Goal: Task Accomplishment & Management: Use online tool/utility

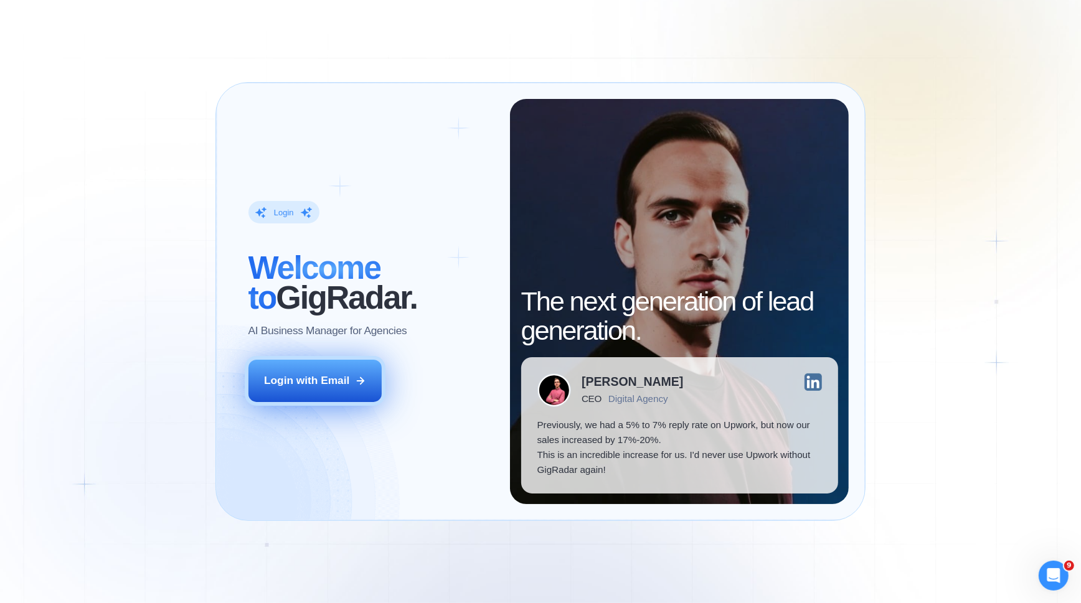
click at [283, 385] on div "Login with Email" at bounding box center [306, 381] width 85 height 15
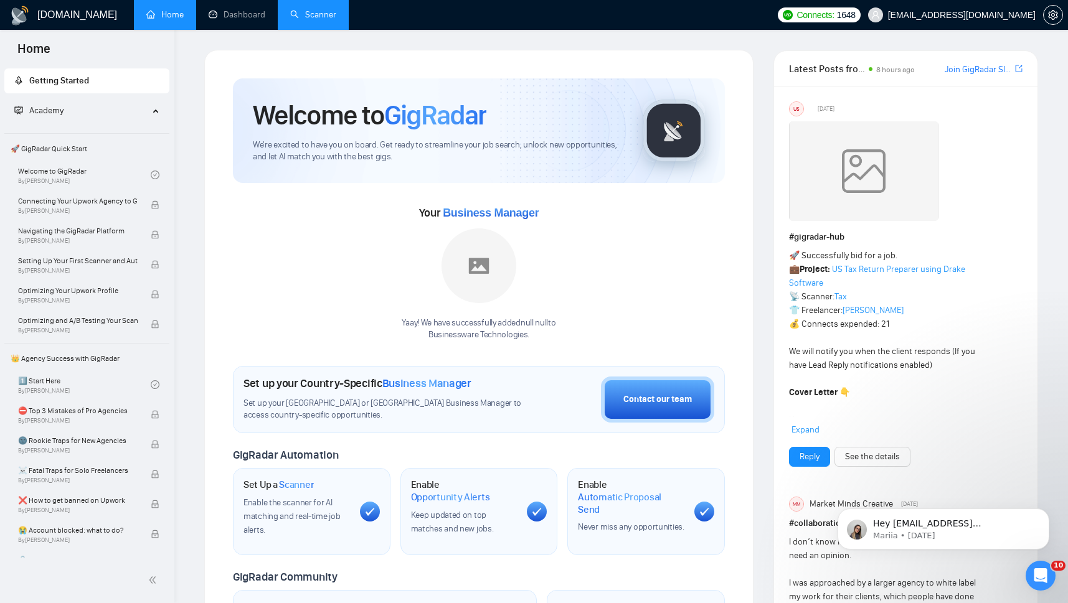
click at [323, 19] on link "Scanner" at bounding box center [313, 14] width 46 height 11
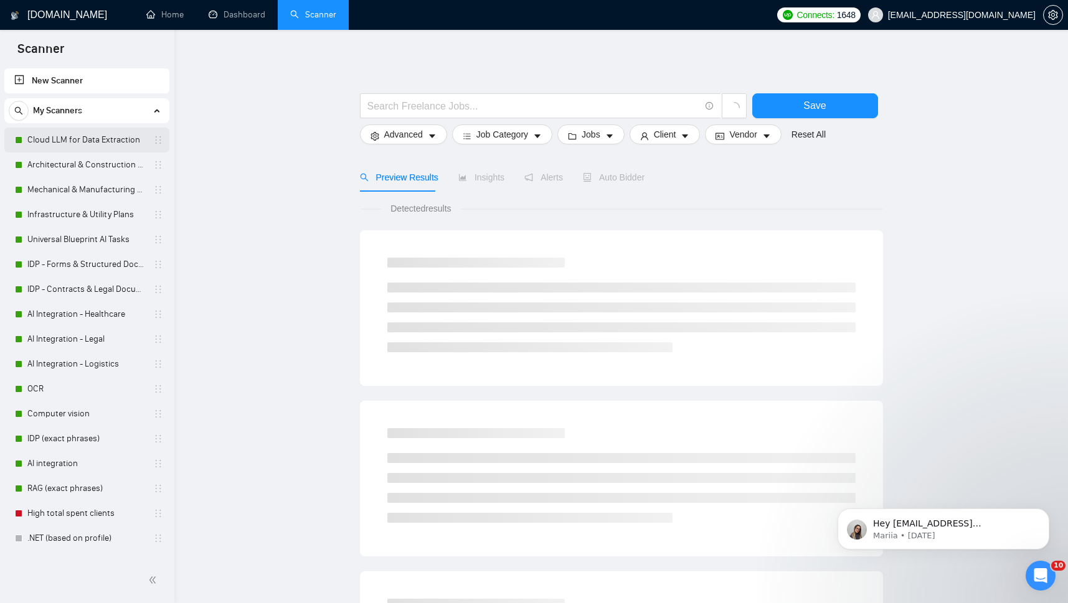
click at [84, 138] on link "Cloud LLM for Data Extraction" at bounding box center [86, 140] width 118 height 25
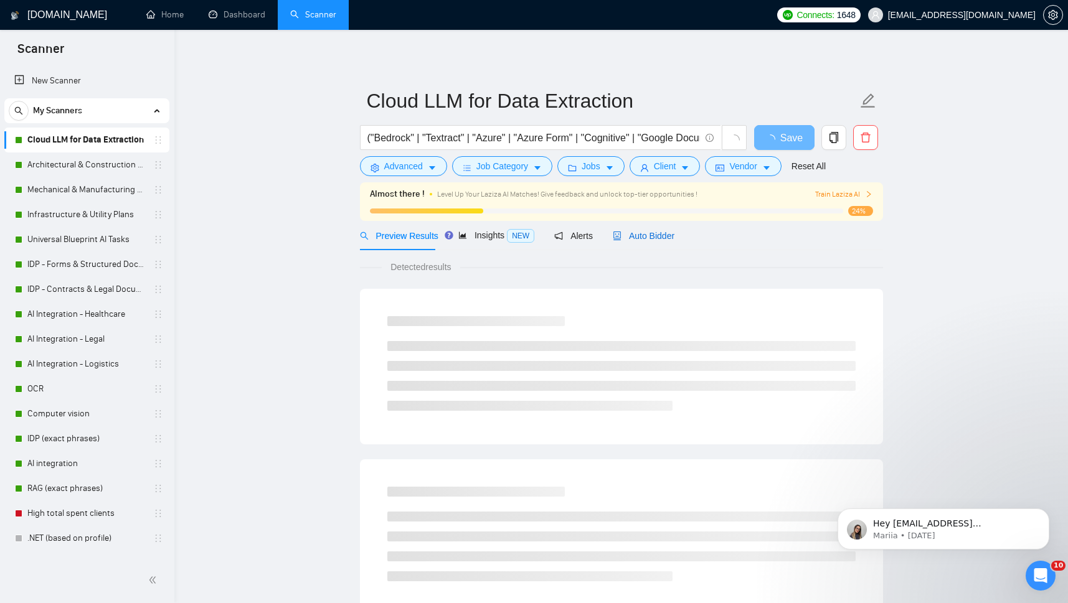
click at [632, 237] on span "Auto Bidder" at bounding box center [644, 236] width 62 height 10
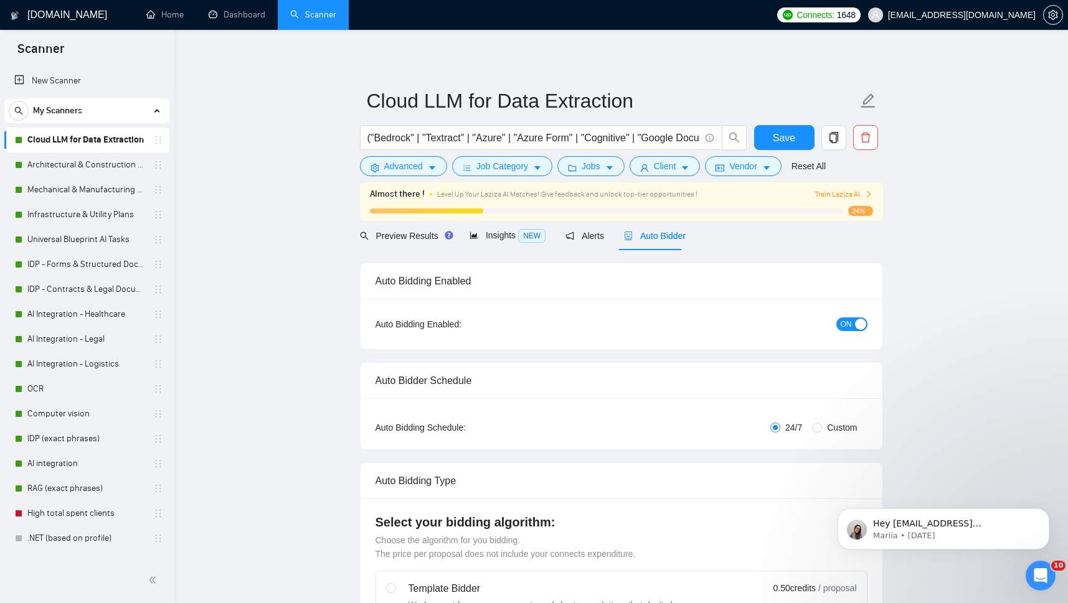
click at [632, 237] on span "Auto Bidder" at bounding box center [655, 236] width 62 height 10
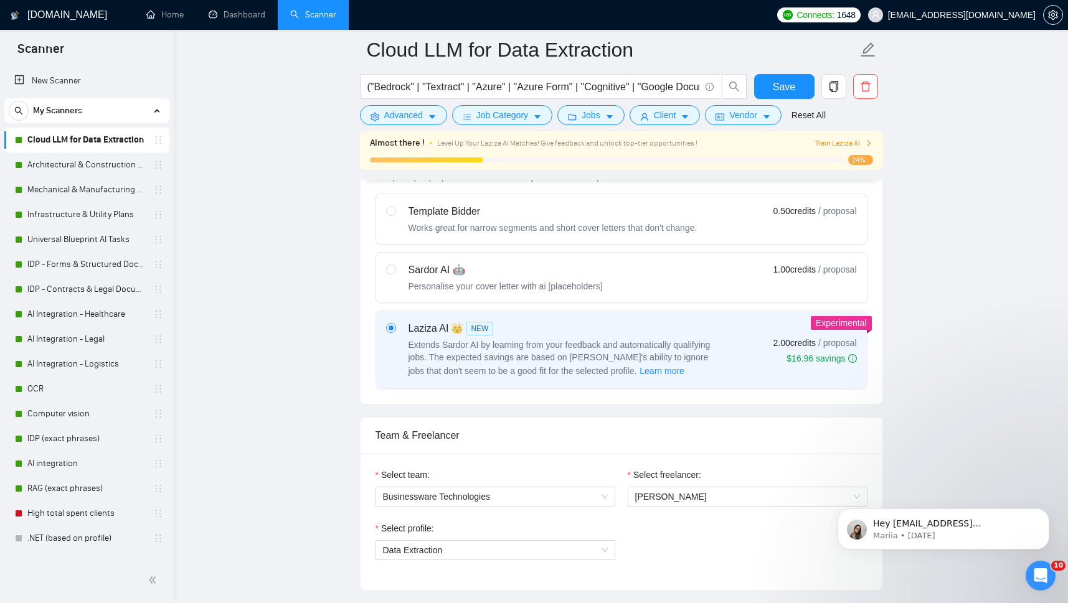
scroll to position [470, 0]
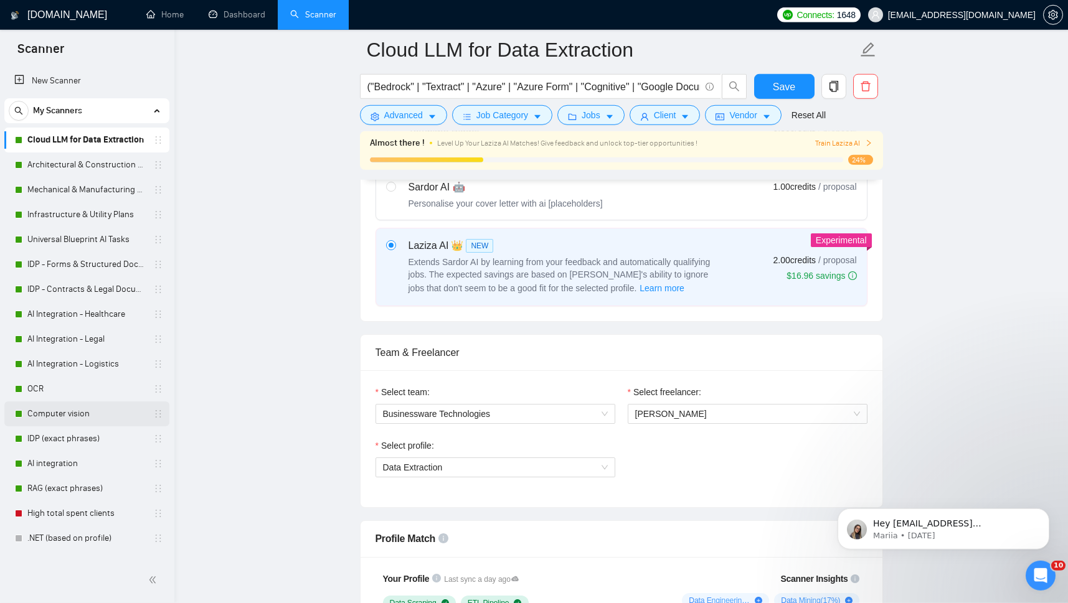
click at [44, 407] on link "Computer vision" at bounding box center [86, 414] width 118 height 25
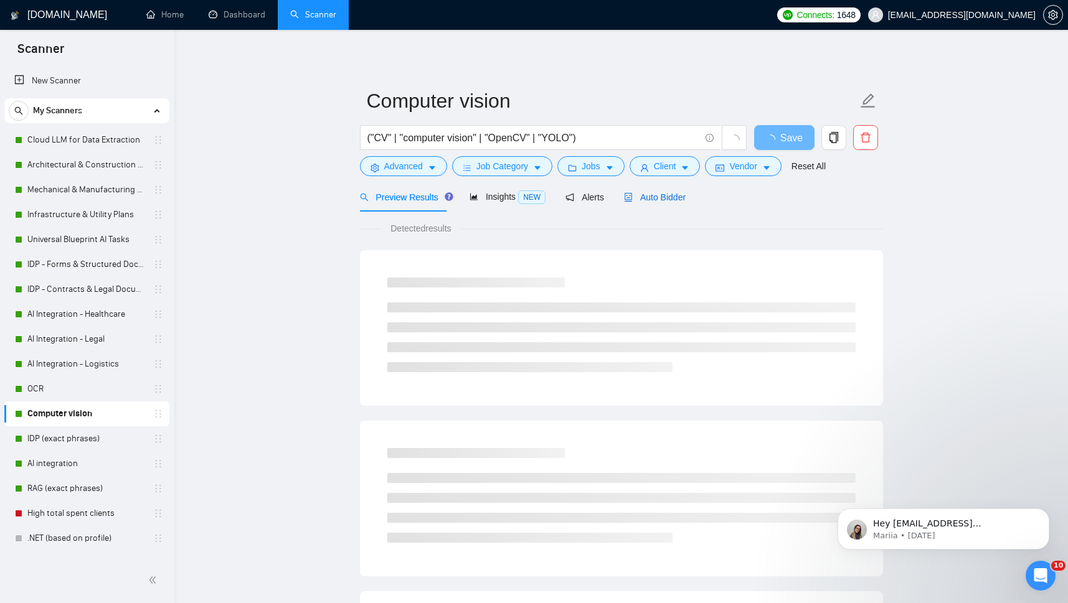
click at [654, 198] on span "Auto Bidder" at bounding box center [655, 197] width 62 height 10
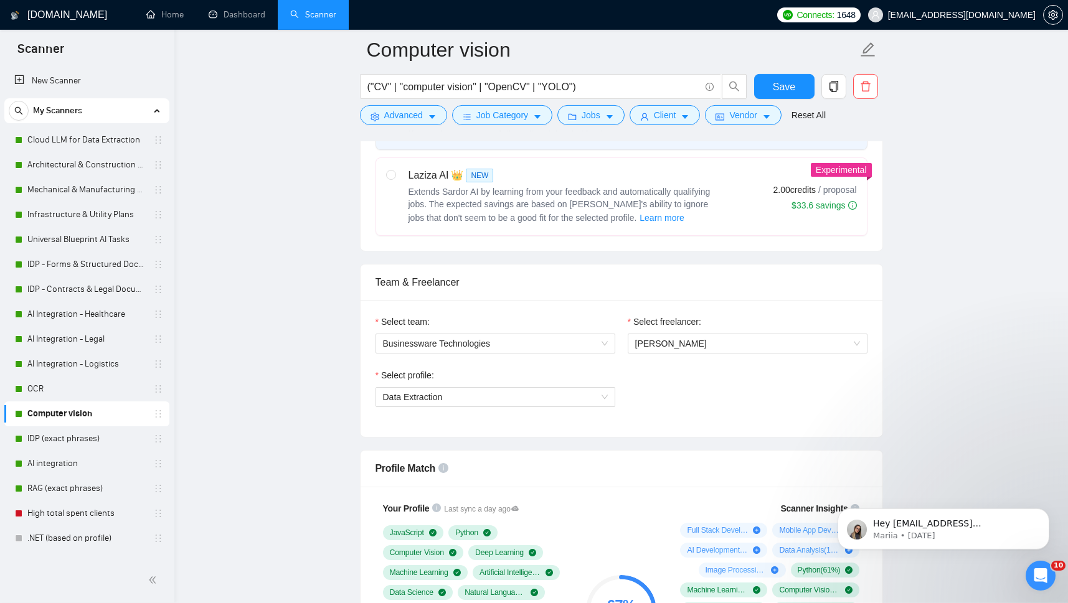
scroll to position [583, 0]
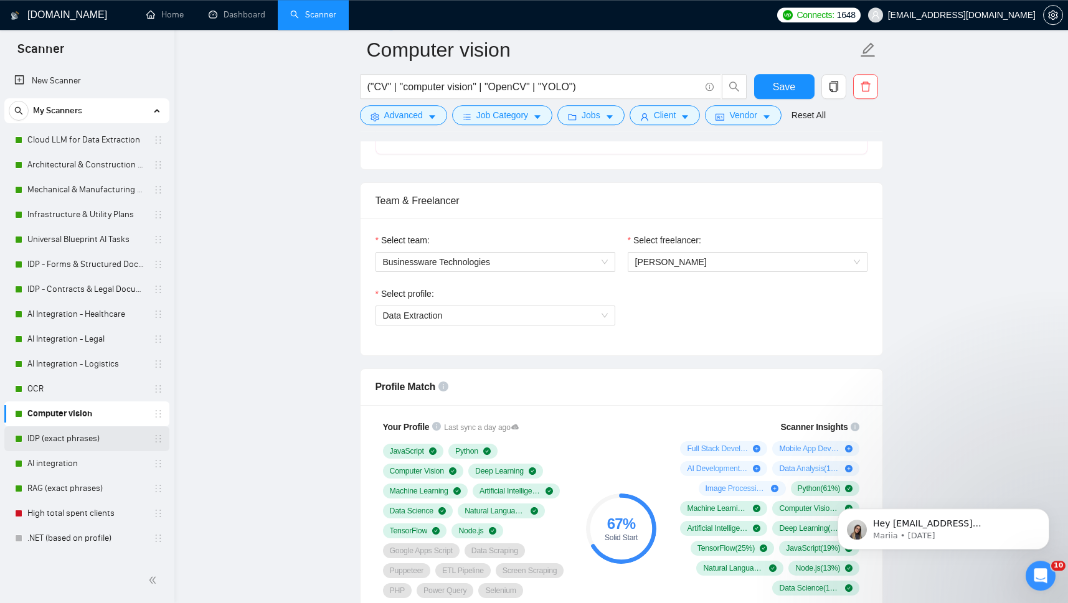
click at [38, 439] on link "IDP (exact phrases)" at bounding box center [86, 439] width 118 height 25
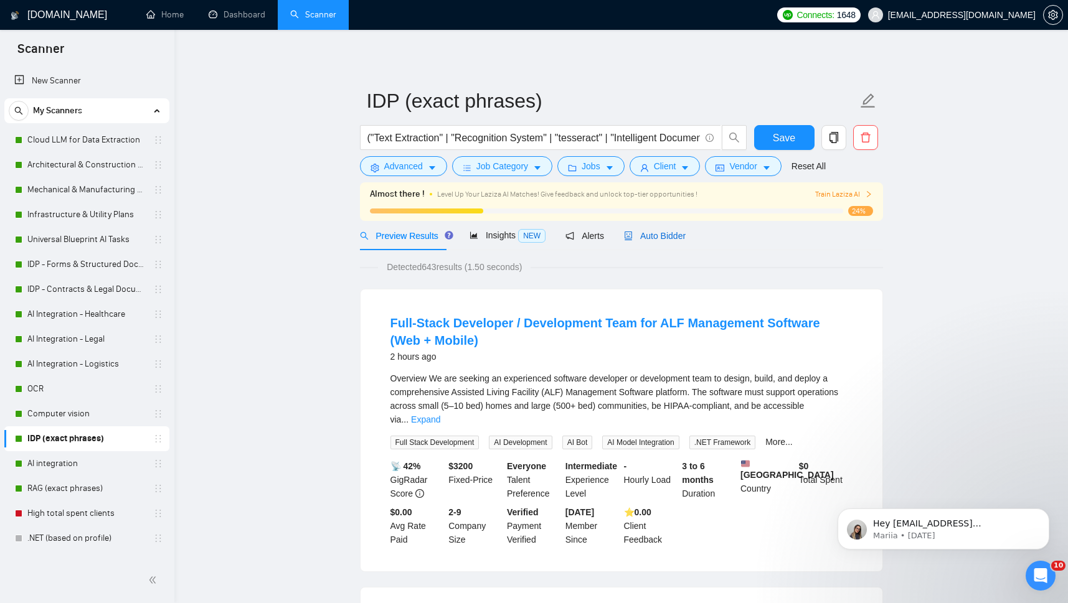
click at [641, 231] on span "Auto Bidder" at bounding box center [655, 236] width 62 height 10
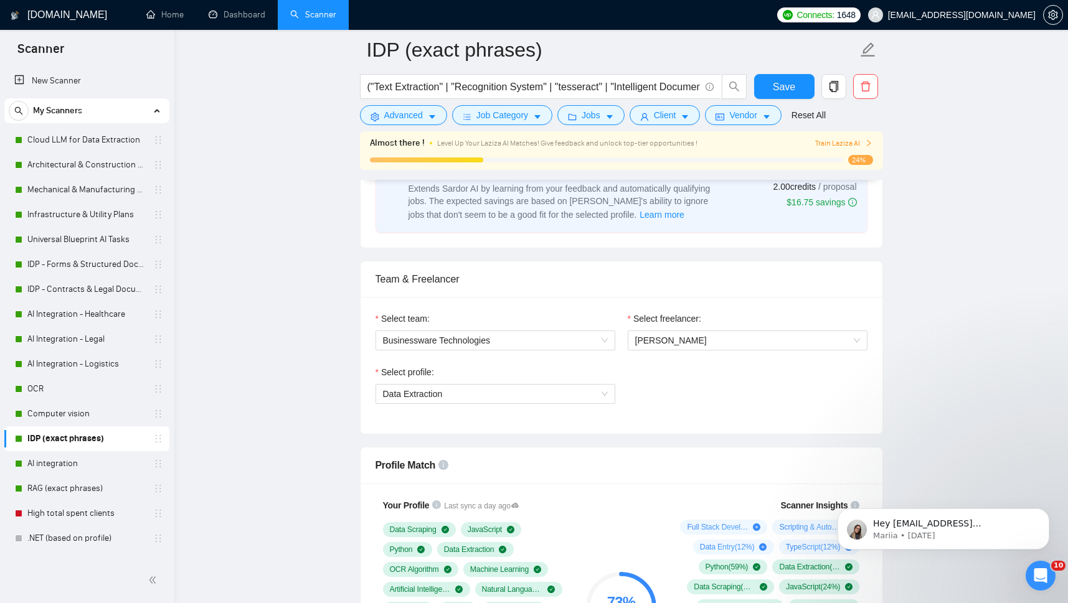
scroll to position [592, 0]
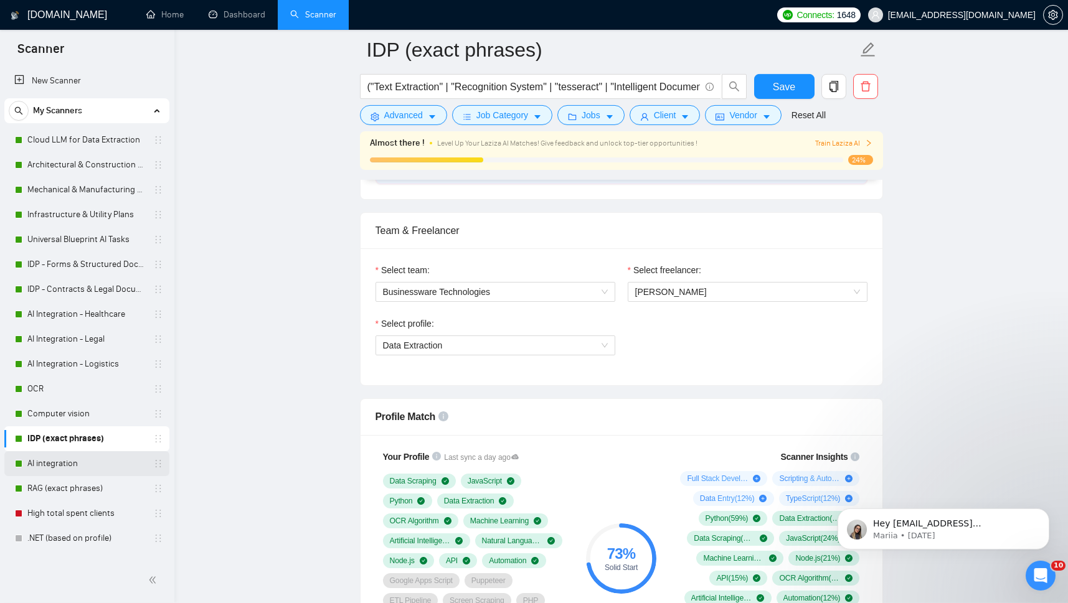
click at [44, 463] on link "AI integration" at bounding box center [86, 463] width 118 height 25
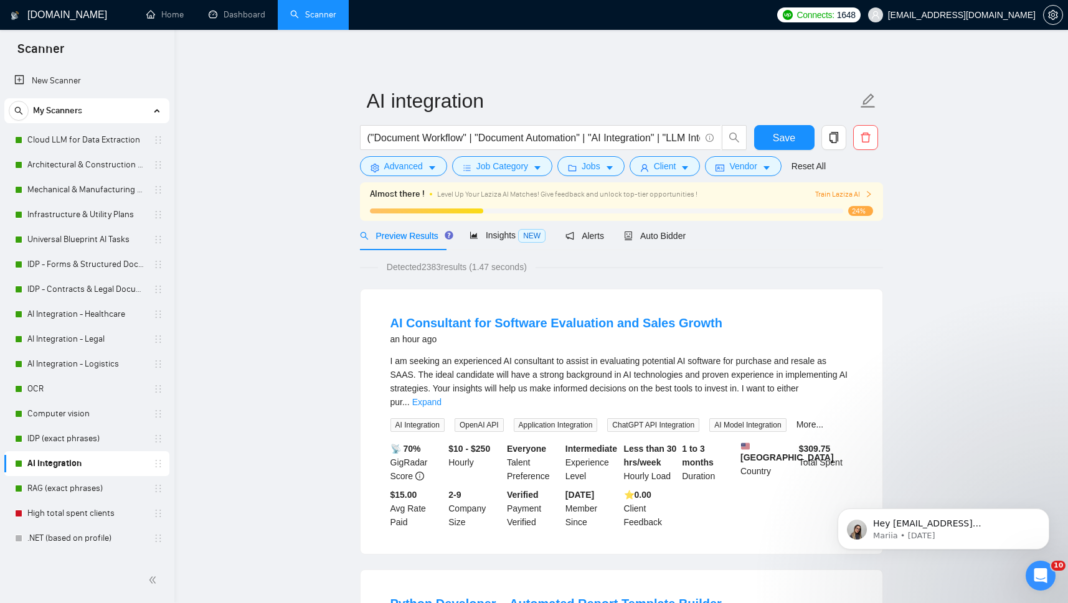
scroll to position [6, 0]
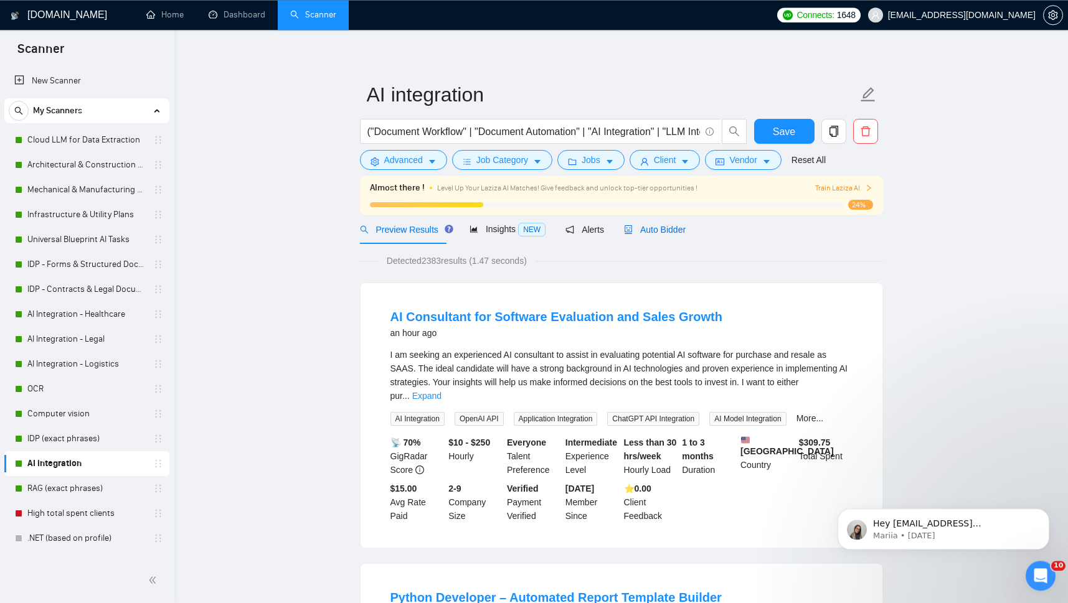
click at [666, 225] on span "Auto Bidder" at bounding box center [655, 230] width 62 height 10
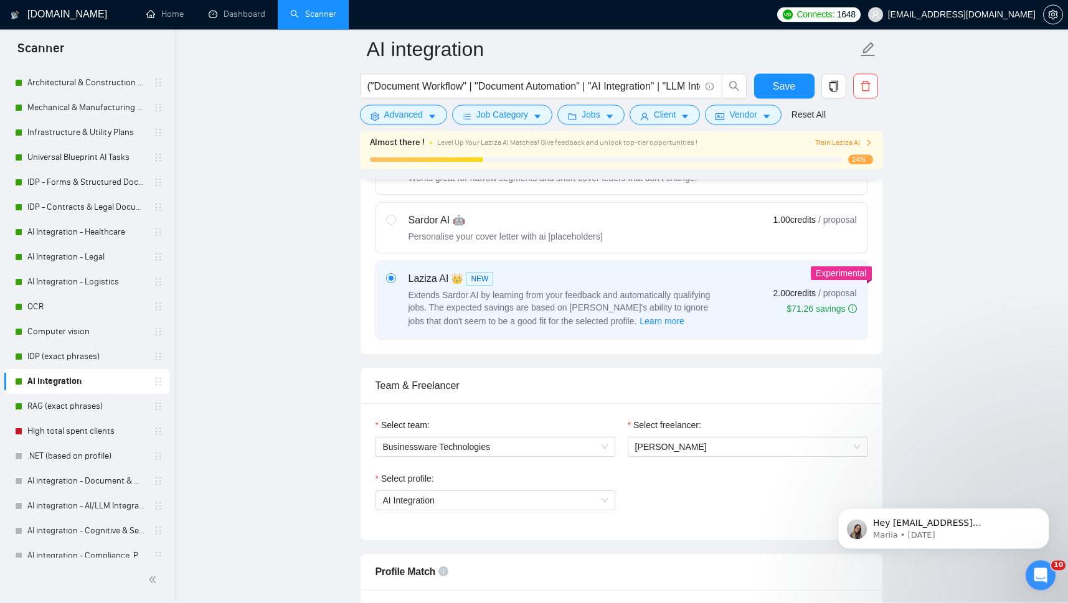
scroll to position [82, 0]
click at [94, 479] on link "AI integration - Document & Workflow Automation" at bounding box center [86, 481] width 118 height 25
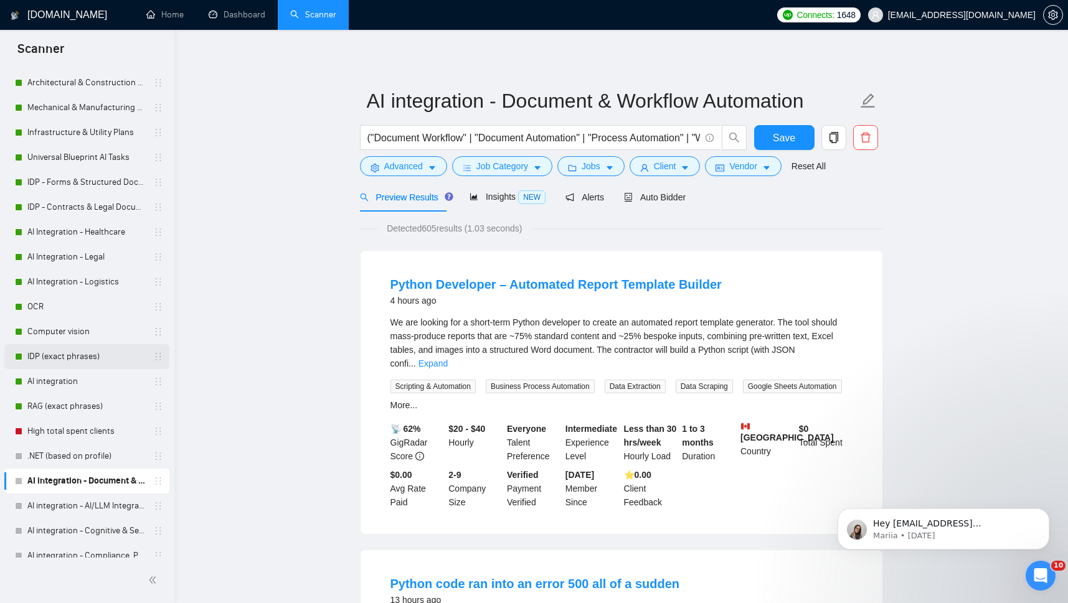
drag, startPoint x: 32, startPoint y: 477, endPoint x: 46, endPoint y: 365, distance: 113.0
click at [46, 365] on body "Scanner New Scanner My Scanners Cloud LLM for Data Extraction Architectural & C…" at bounding box center [534, 301] width 1068 height 603
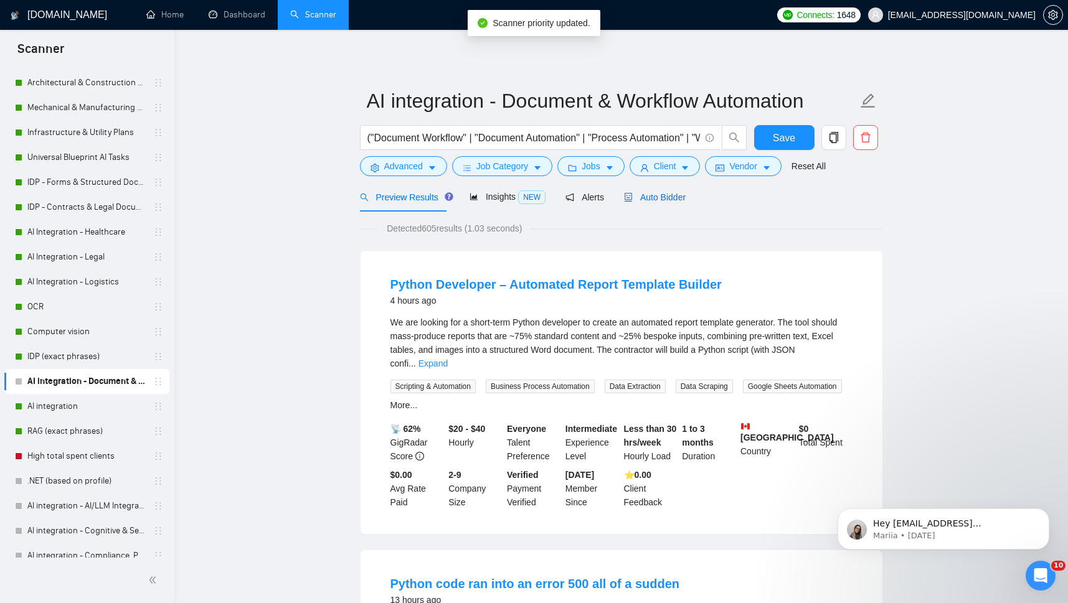
click at [648, 199] on span "Auto Bidder" at bounding box center [655, 197] width 62 height 10
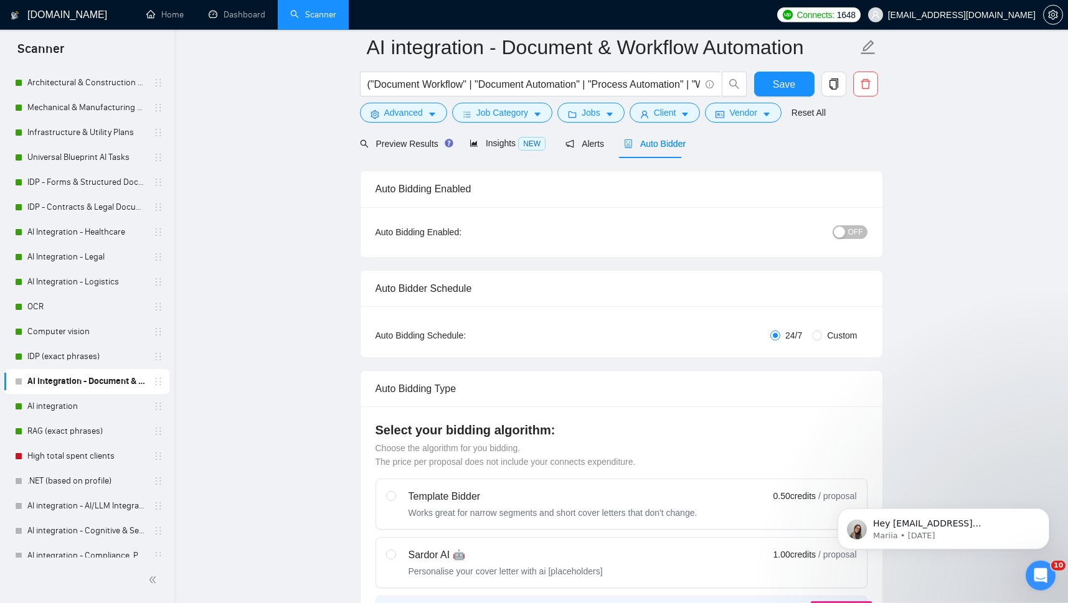
scroll to position [50, 0]
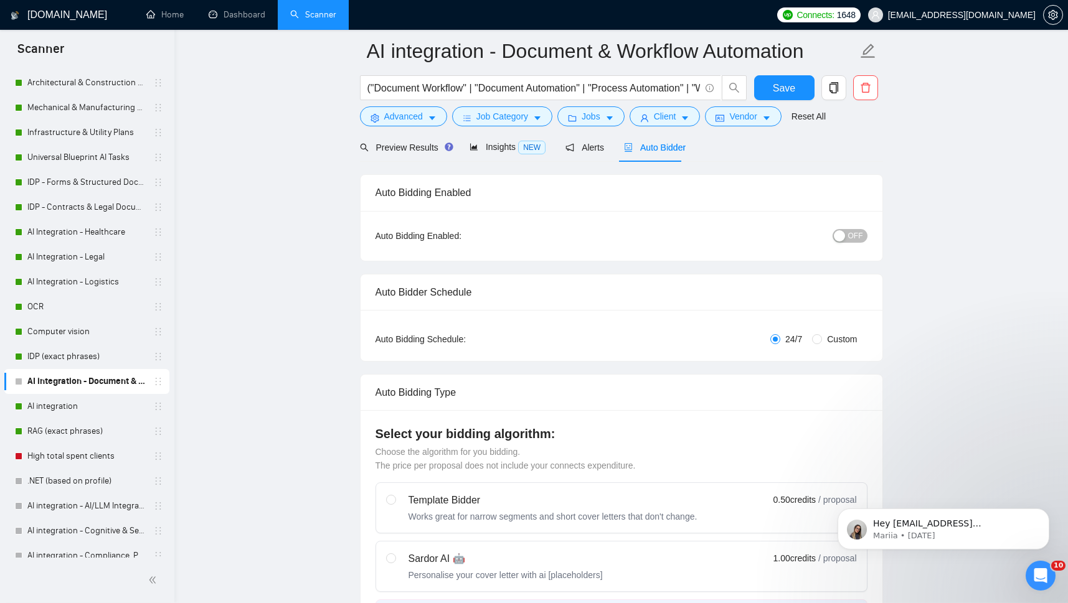
click at [849, 237] on button "OFF" at bounding box center [850, 236] width 35 height 14
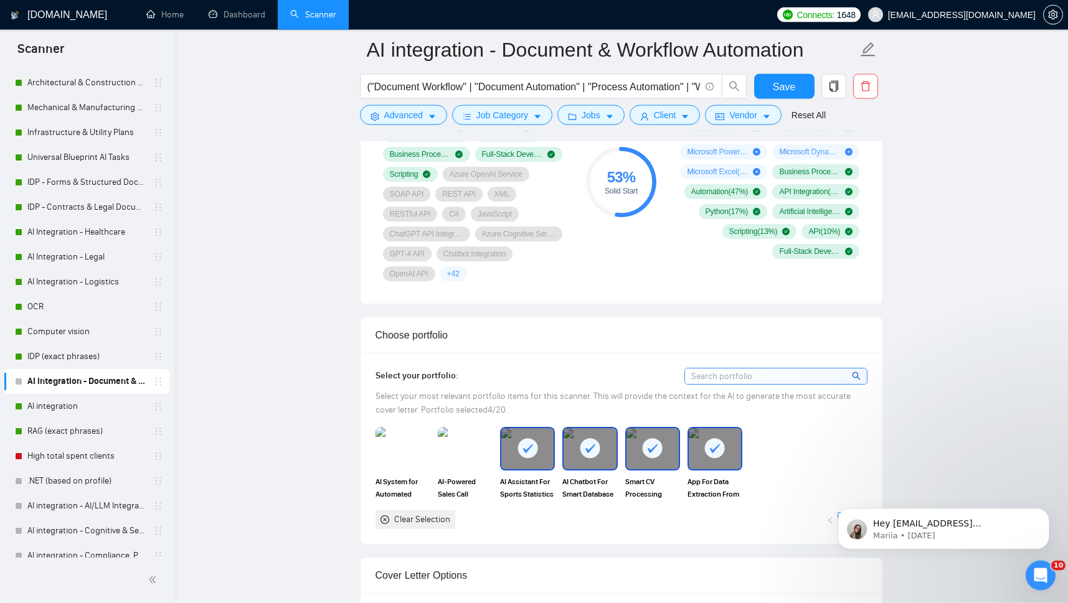
scroll to position [772, 0]
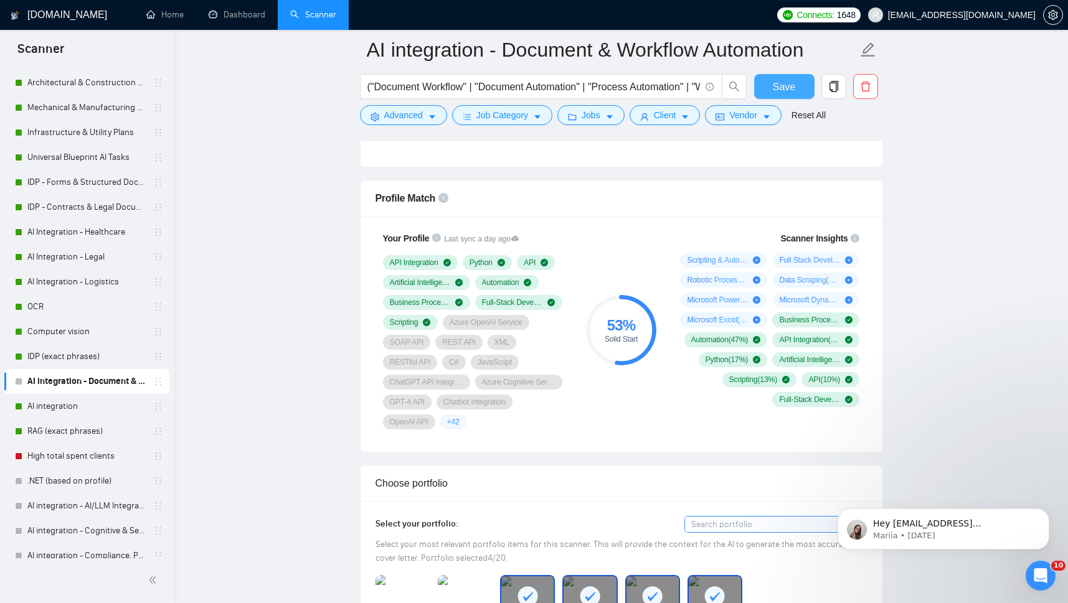
click at [790, 87] on span "Save" at bounding box center [784, 87] width 22 height 16
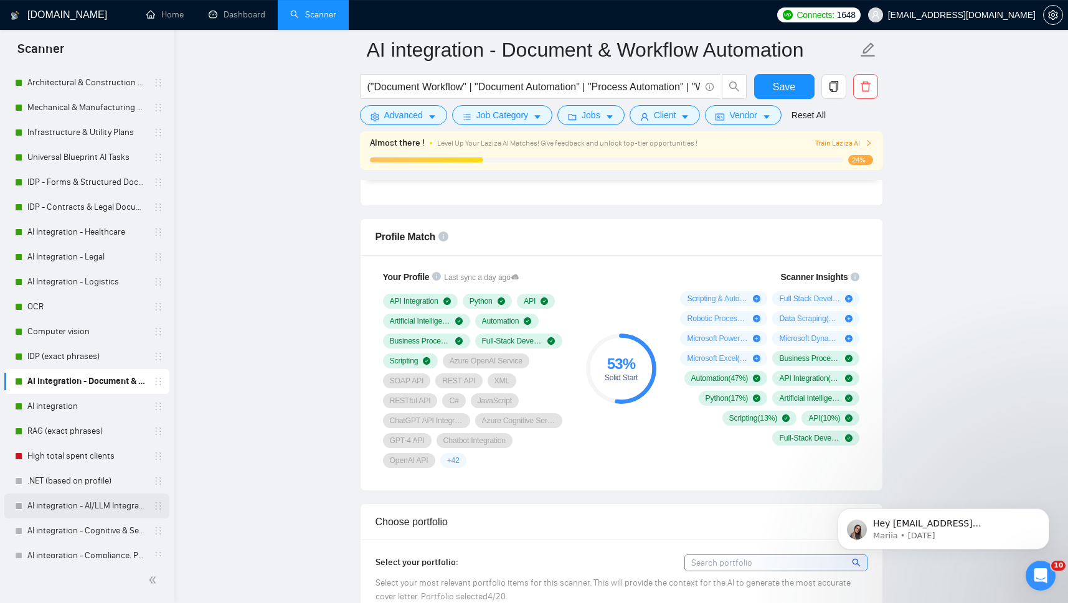
click at [75, 504] on link "AI integration - AI/LLM Integration & Deployment" at bounding box center [86, 506] width 118 height 25
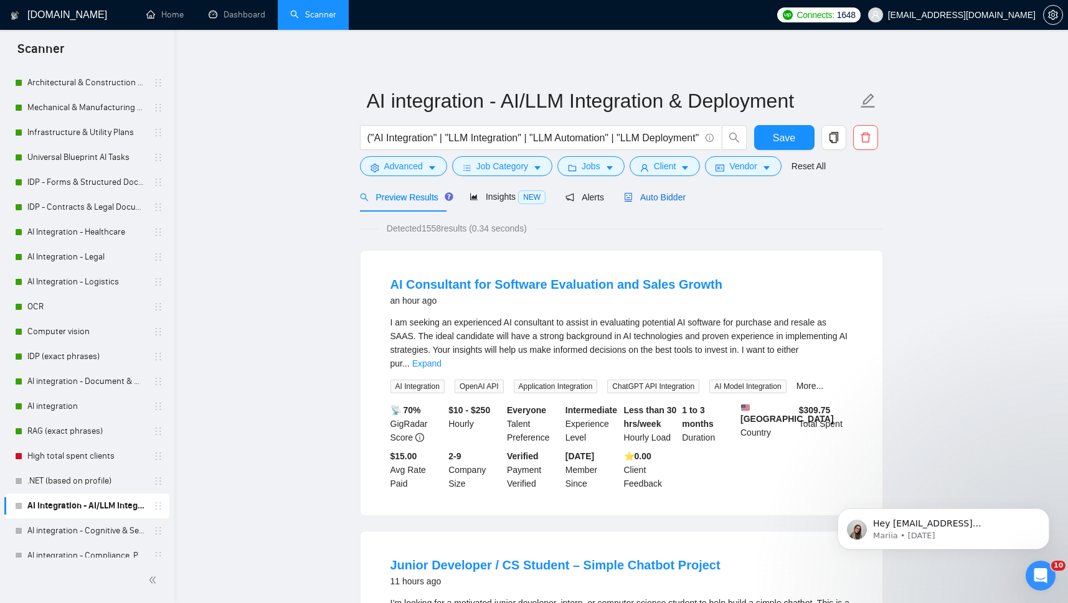
click at [659, 198] on span "Auto Bidder" at bounding box center [655, 197] width 62 height 10
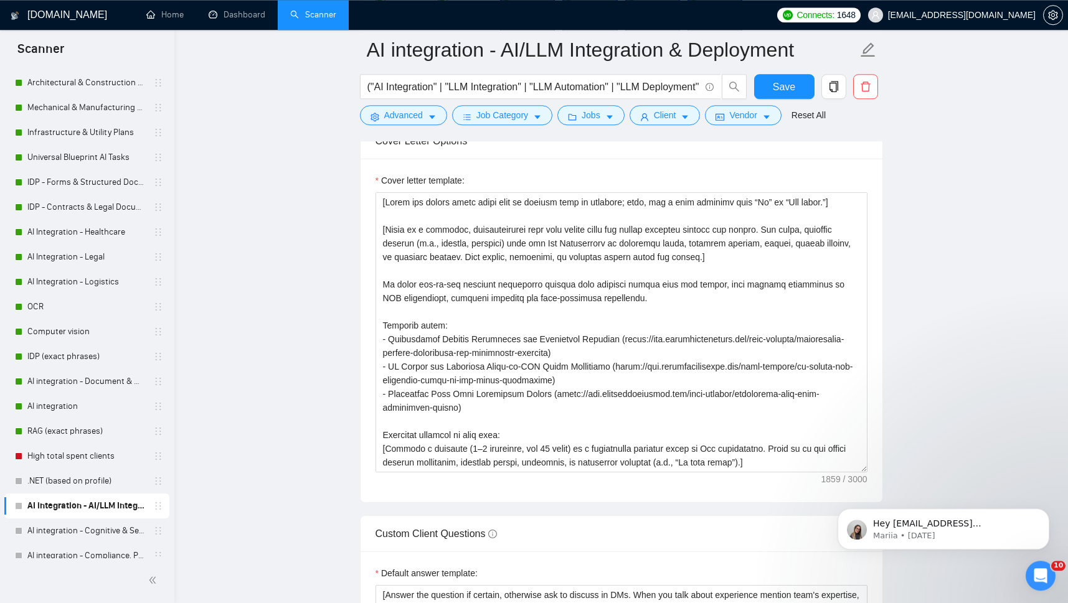
scroll to position [1374, 0]
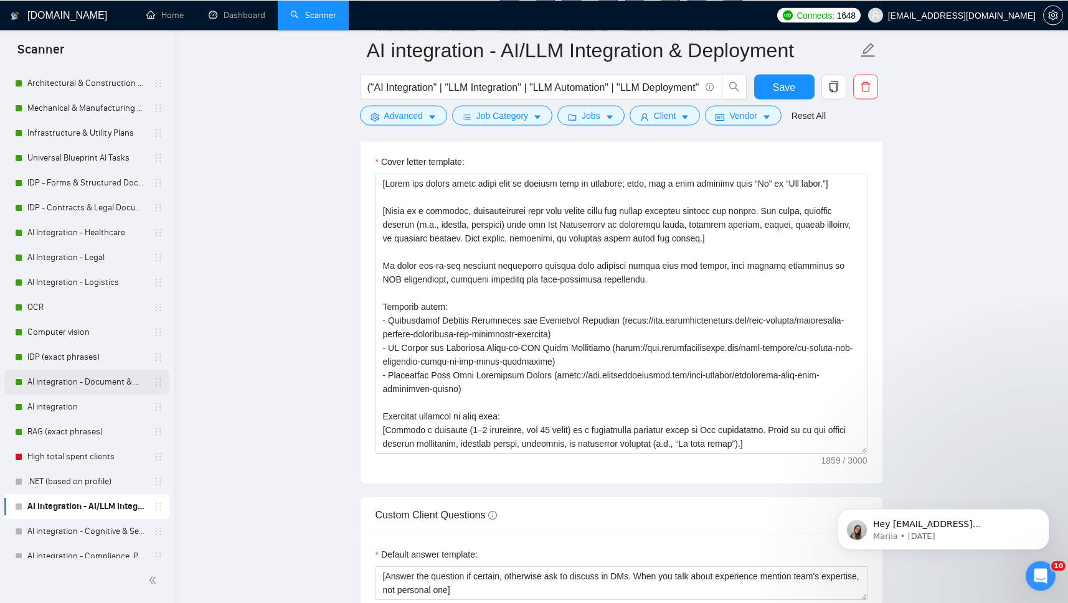
click at [55, 377] on link "AI integration - Document & Workflow Automation" at bounding box center [86, 381] width 118 height 25
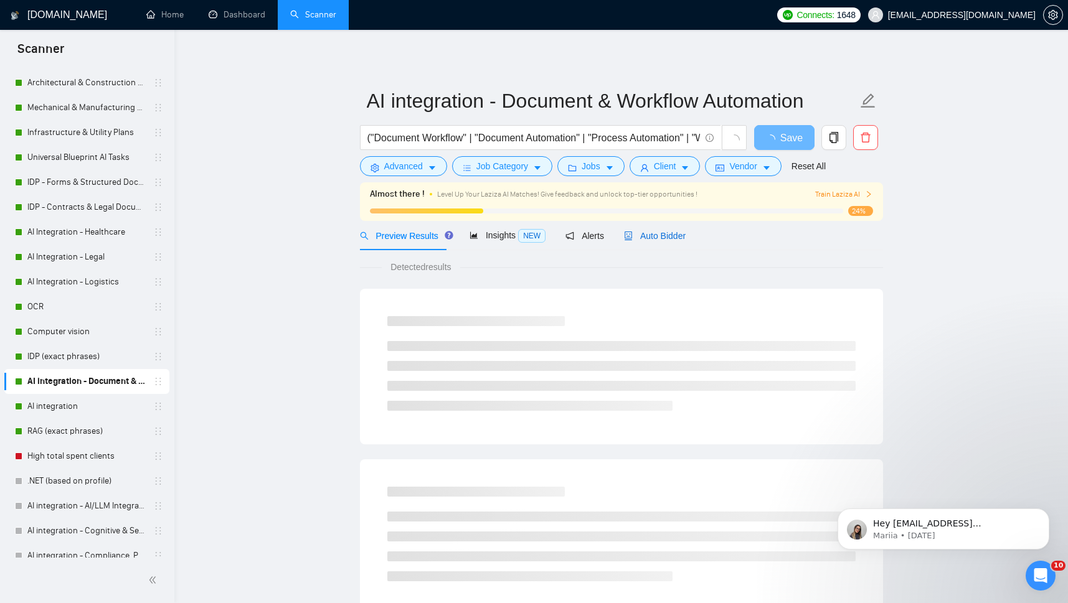
click at [669, 237] on span "Auto Bidder" at bounding box center [655, 236] width 62 height 10
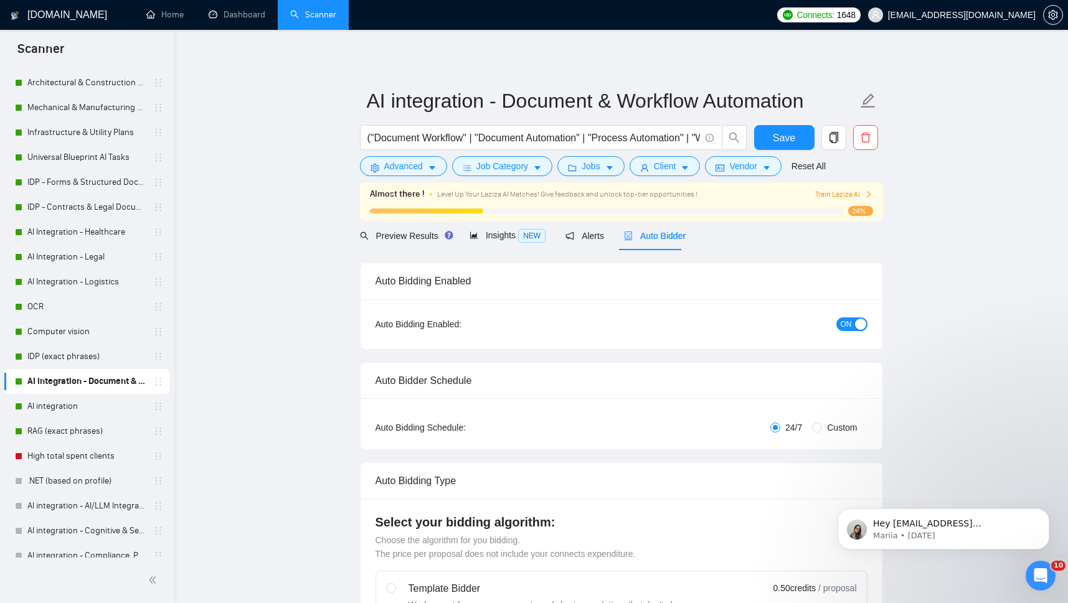
click at [649, 237] on span "Auto Bidder" at bounding box center [655, 236] width 62 height 10
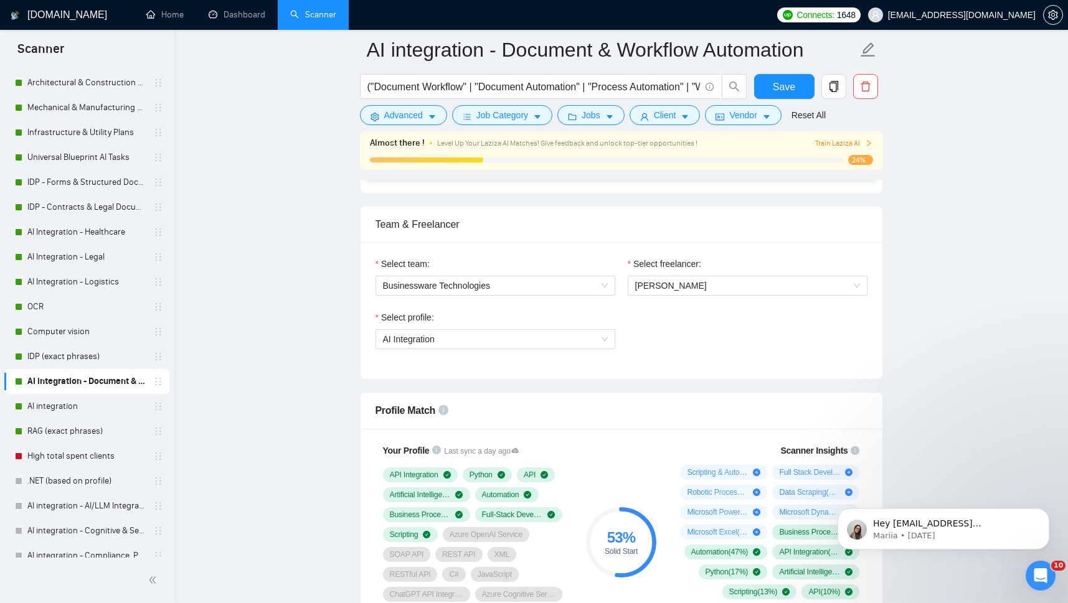
scroll to position [595, 0]
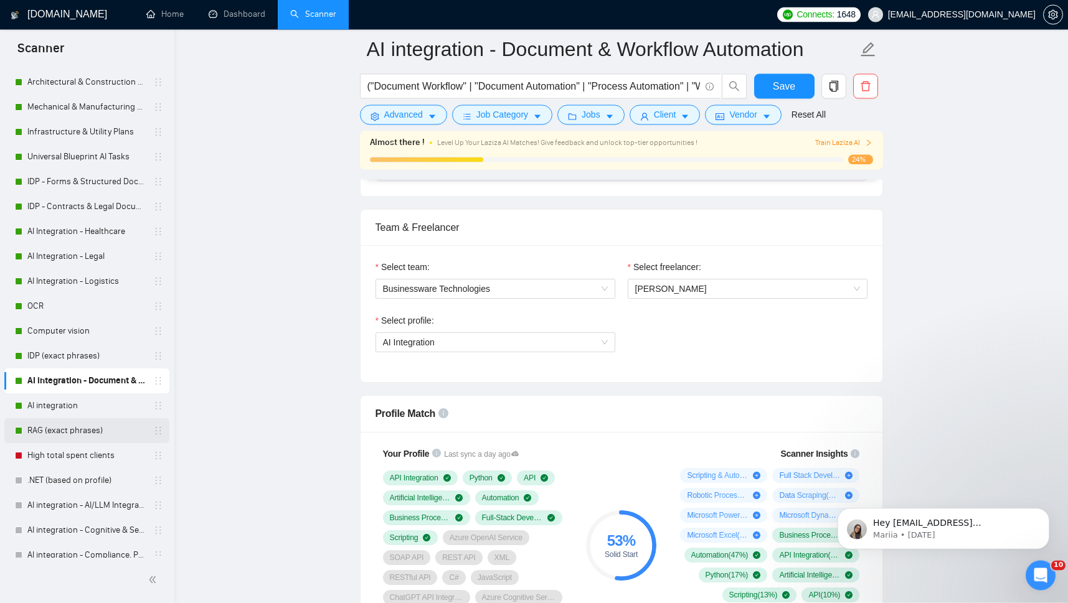
click at [40, 432] on link "RAG (exact phrases)" at bounding box center [86, 431] width 118 height 25
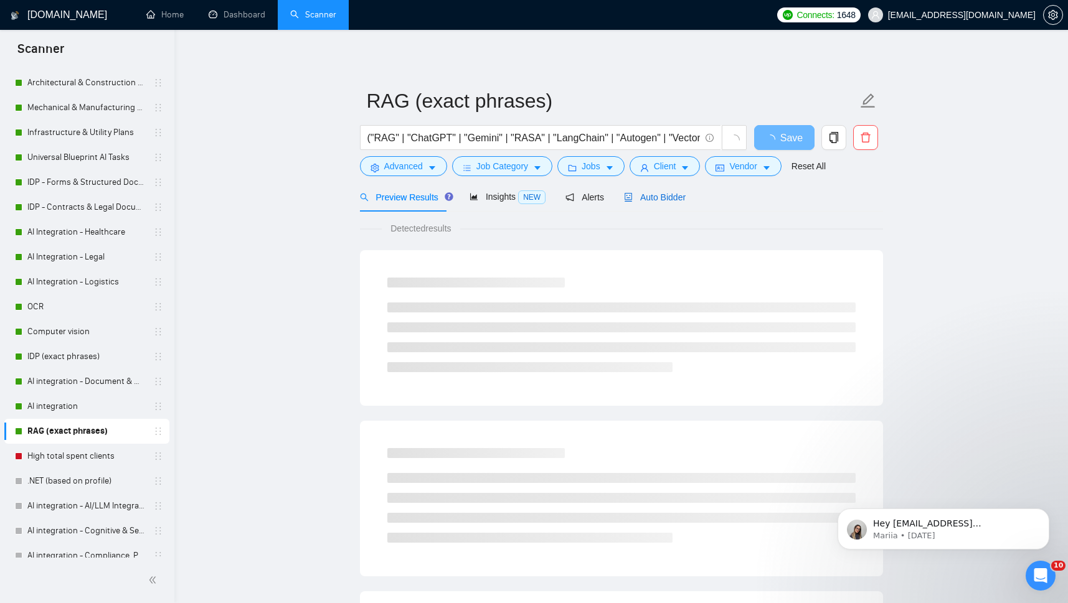
click at [653, 196] on span "Auto Bidder" at bounding box center [655, 197] width 62 height 10
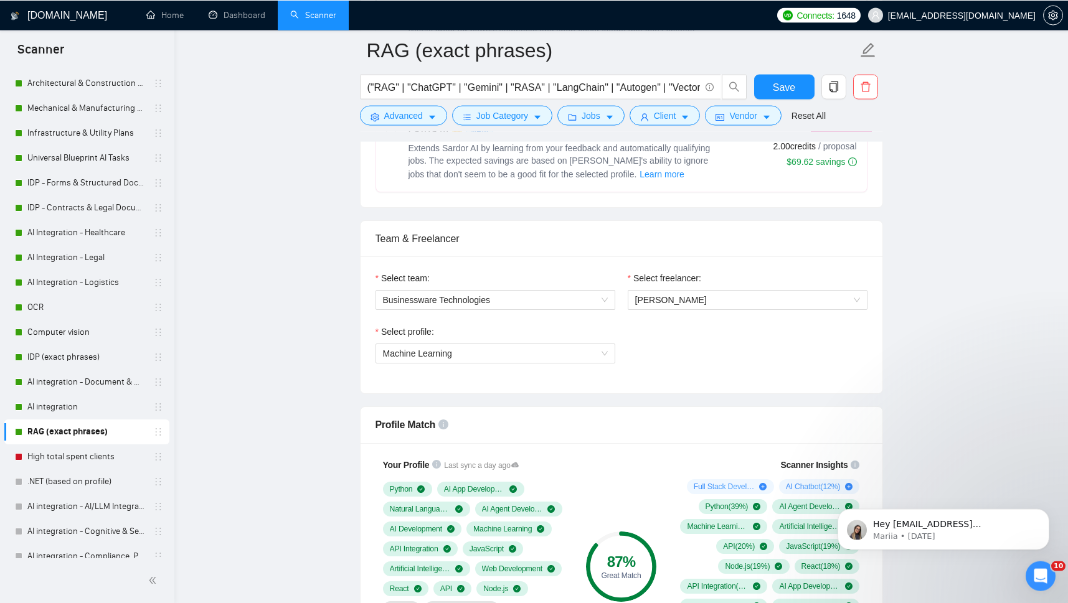
scroll to position [542, 0]
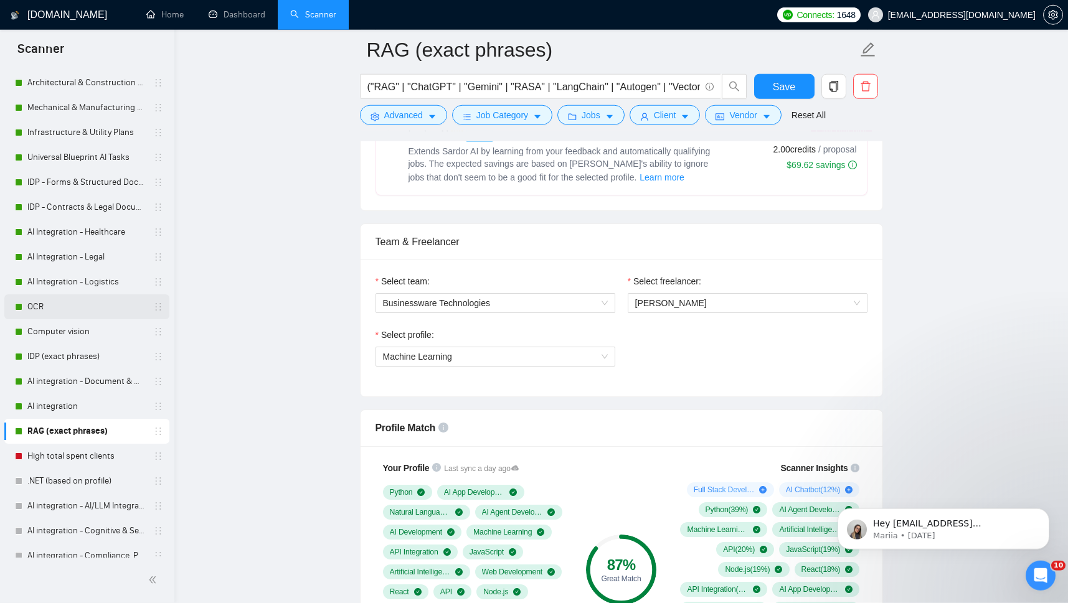
click at [62, 303] on link "OCR" at bounding box center [86, 307] width 118 height 25
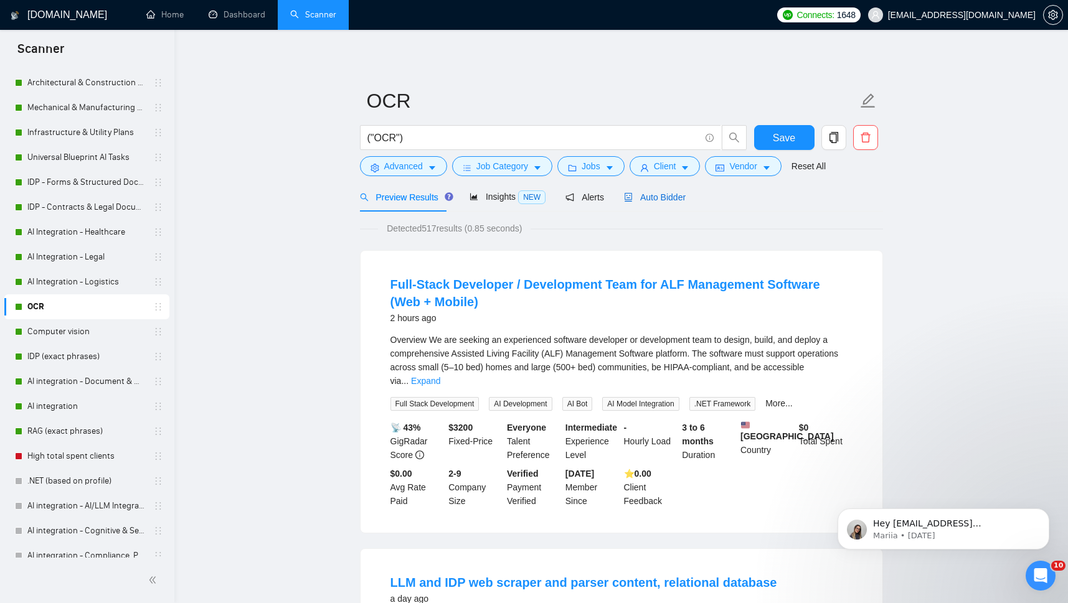
click at [656, 194] on span "Auto Bidder" at bounding box center [655, 197] width 62 height 10
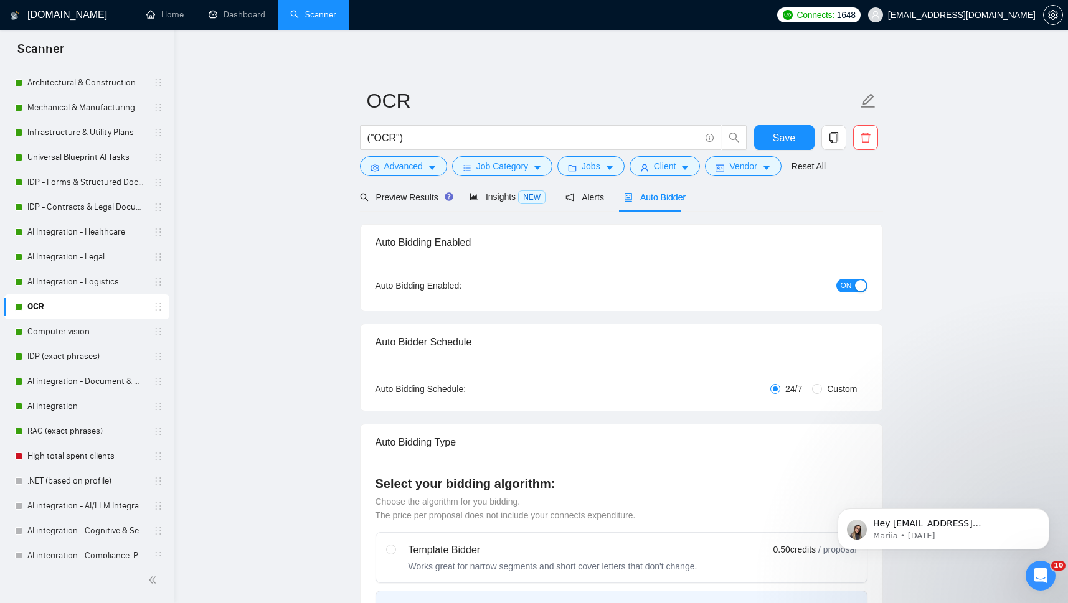
checkbox input "true"
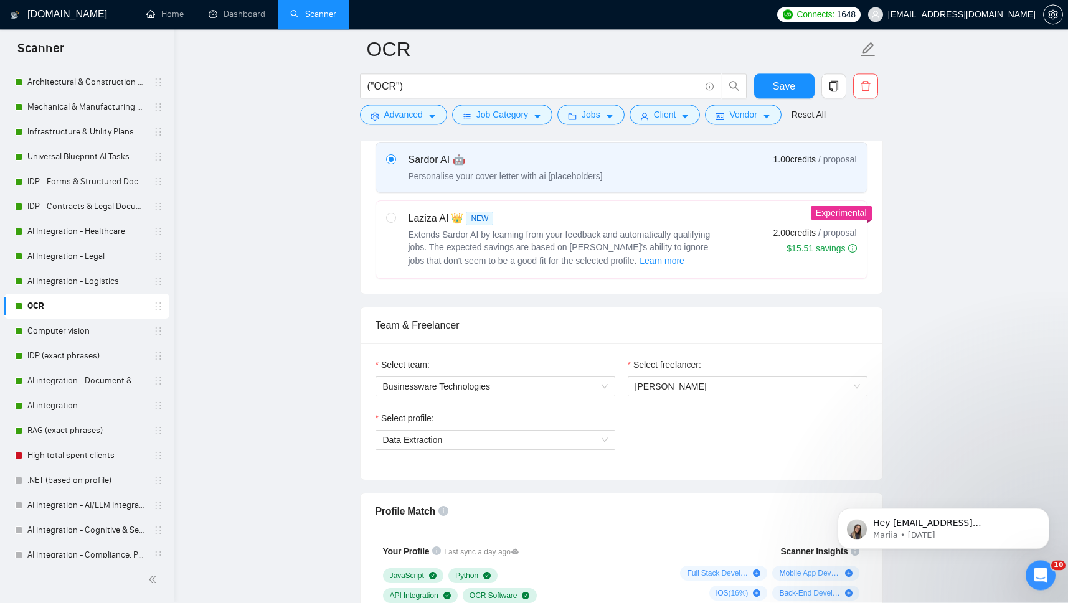
scroll to position [456, 0]
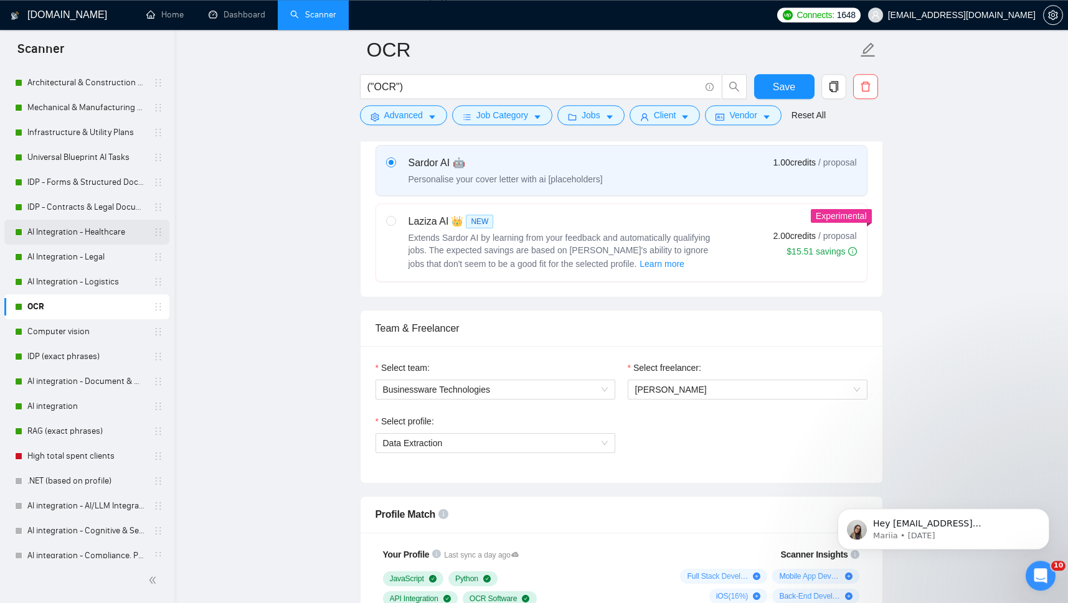
click at [52, 231] on link "AI Integration - Healthcare" at bounding box center [86, 232] width 118 height 25
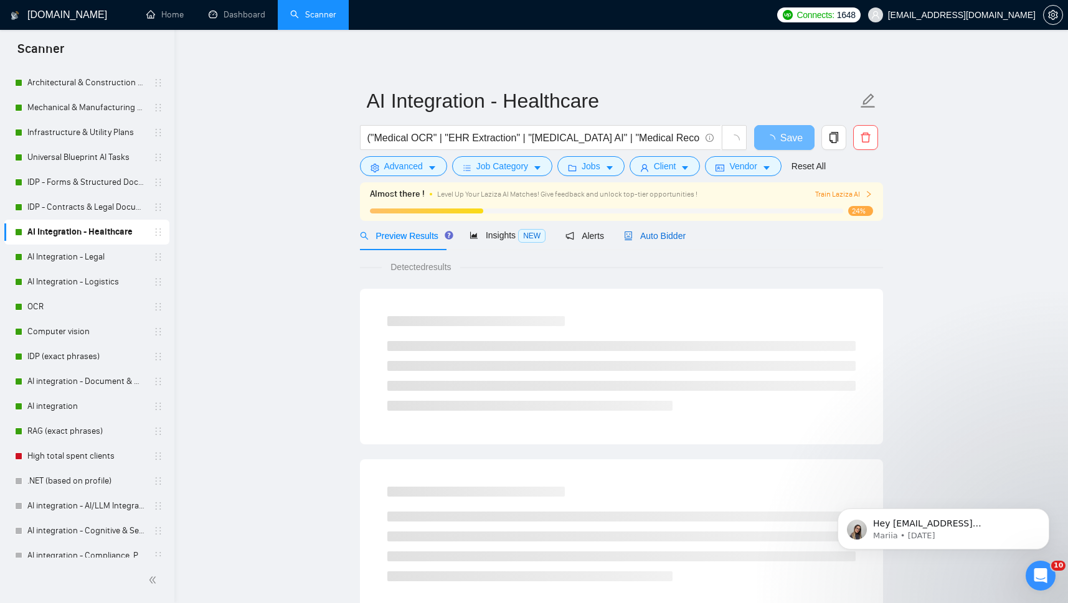
click at [659, 235] on span "Auto Bidder" at bounding box center [655, 236] width 62 height 10
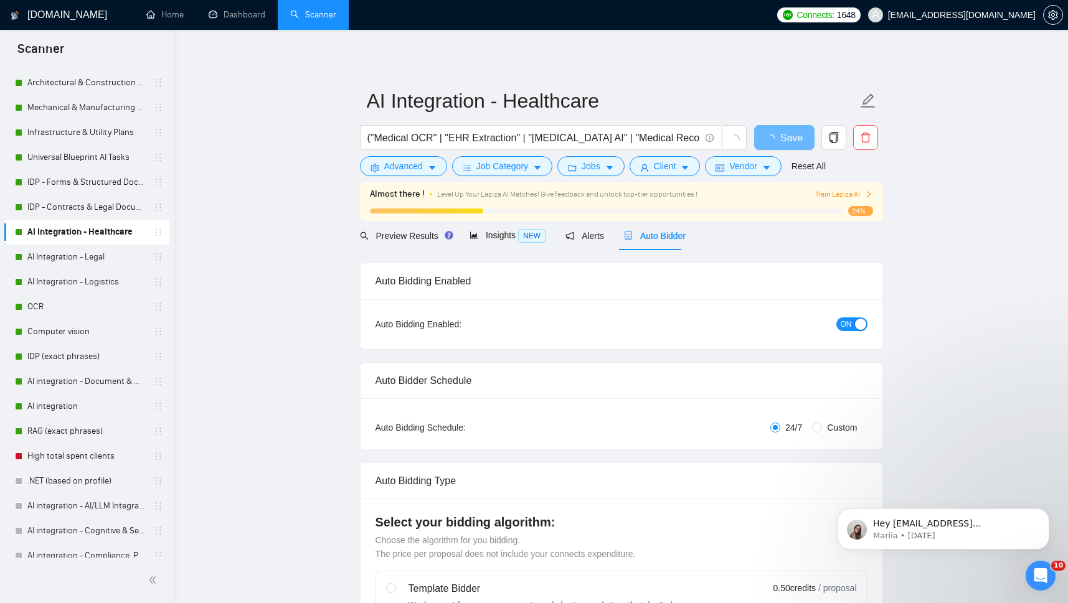
checkbox input "true"
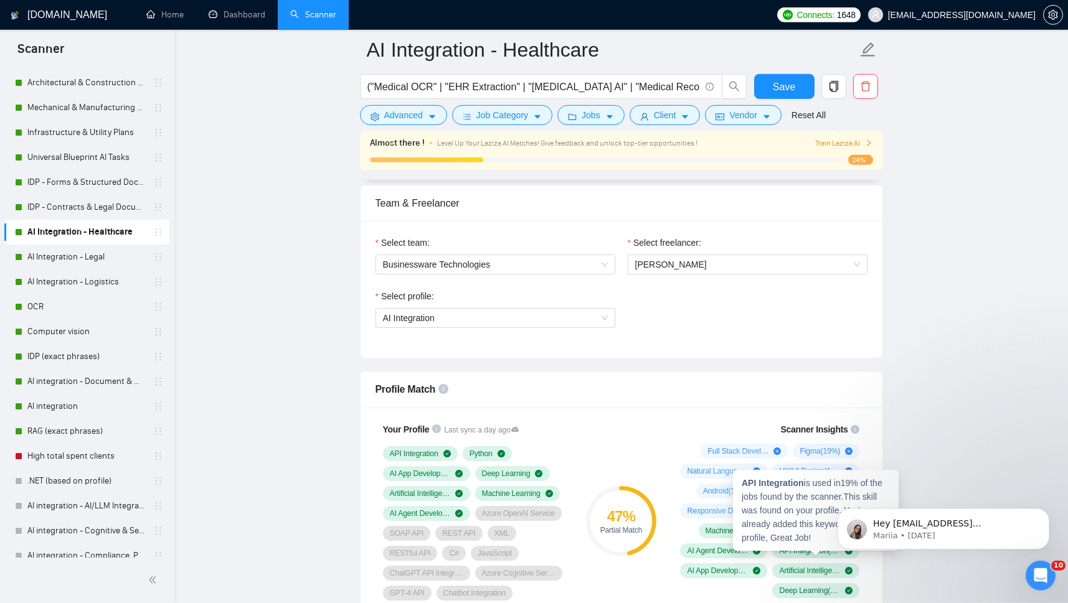
scroll to position [618, 0]
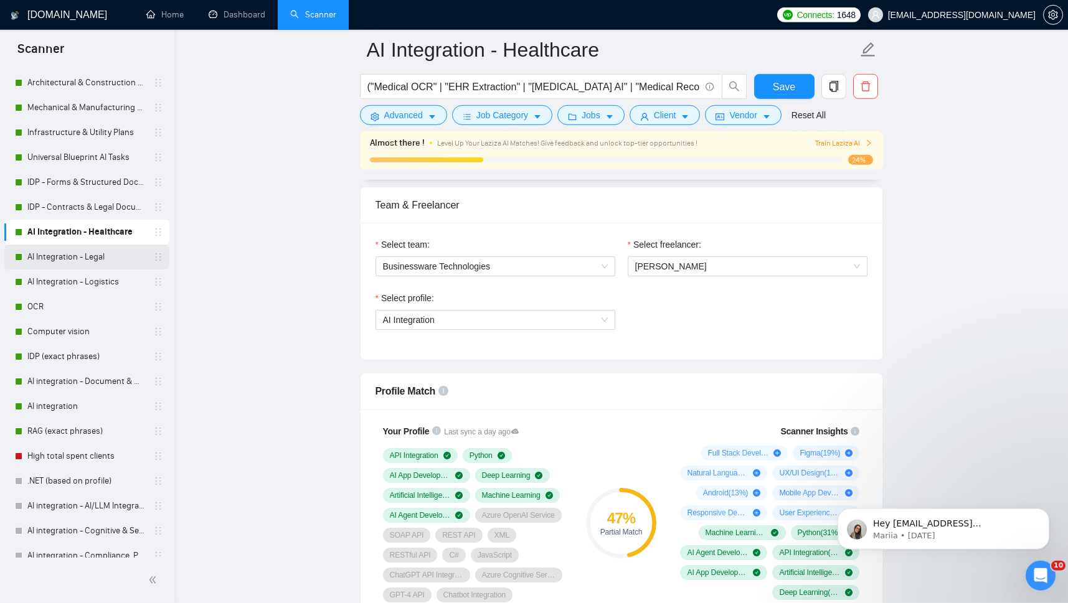
click at [58, 250] on link "AI Integration - Legal" at bounding box center [86, 257] width 118 height 25
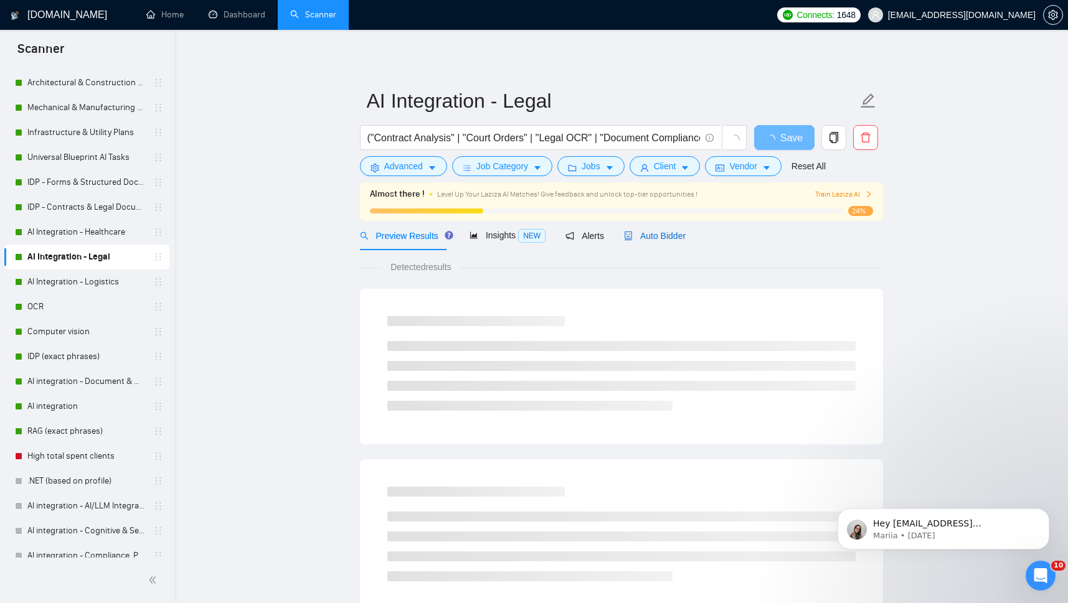
click at [651, 237] on span "Auto Bidder" at bounding box center [655, 236] width 62 height 10
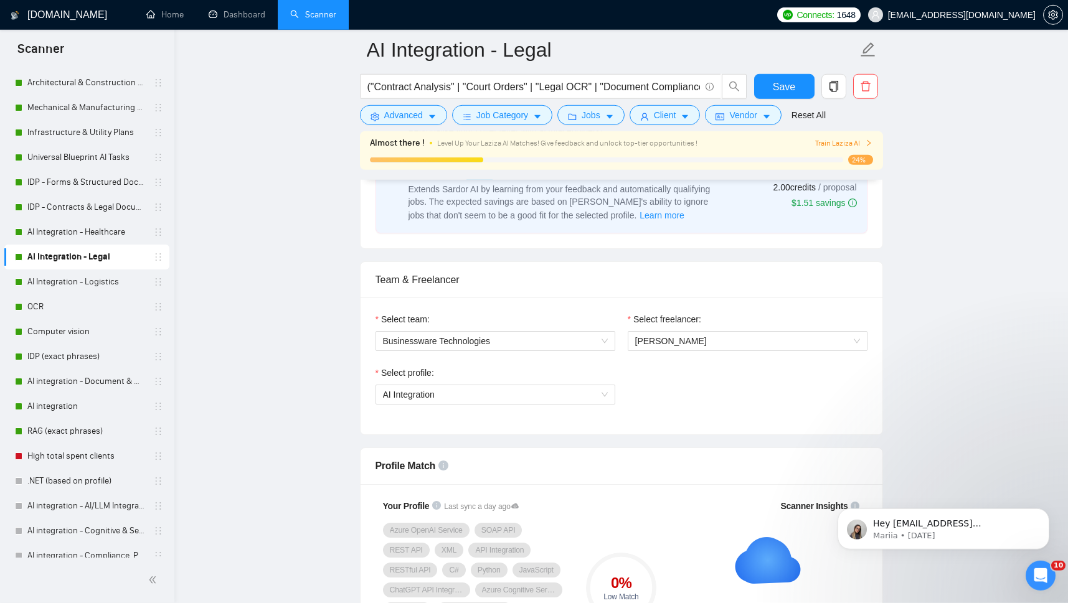
scroll to position [545, 0]
click at [67, 82] on link "Architectural & Construction Blueprints" at bounding box center [86, 82] width 118 height 25
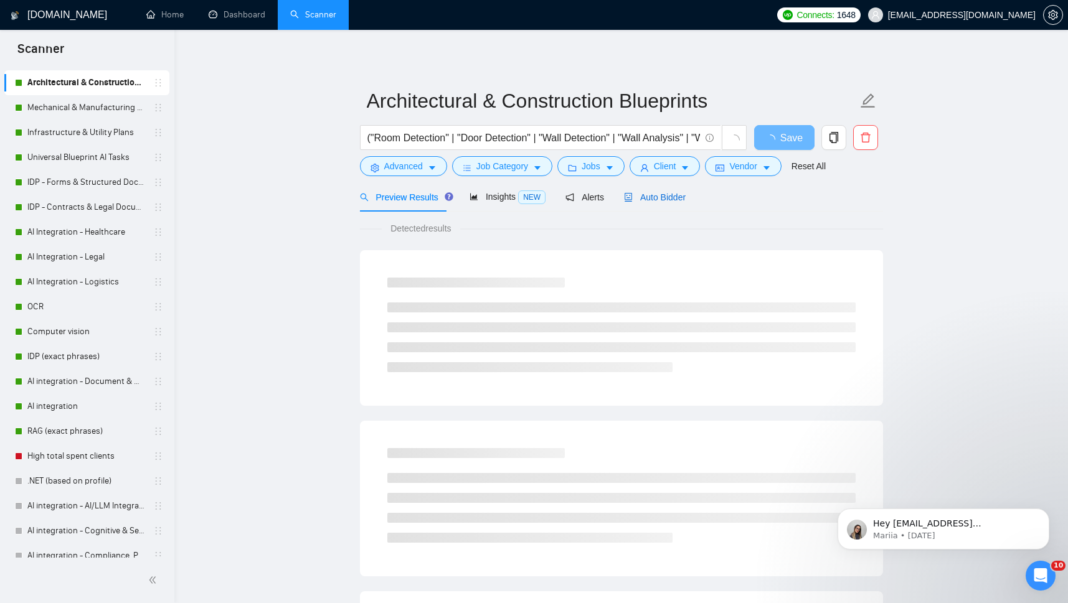
click at [644, 197] on span "Auto Bidder" at bounding box center [655, 197] width 62 height 10
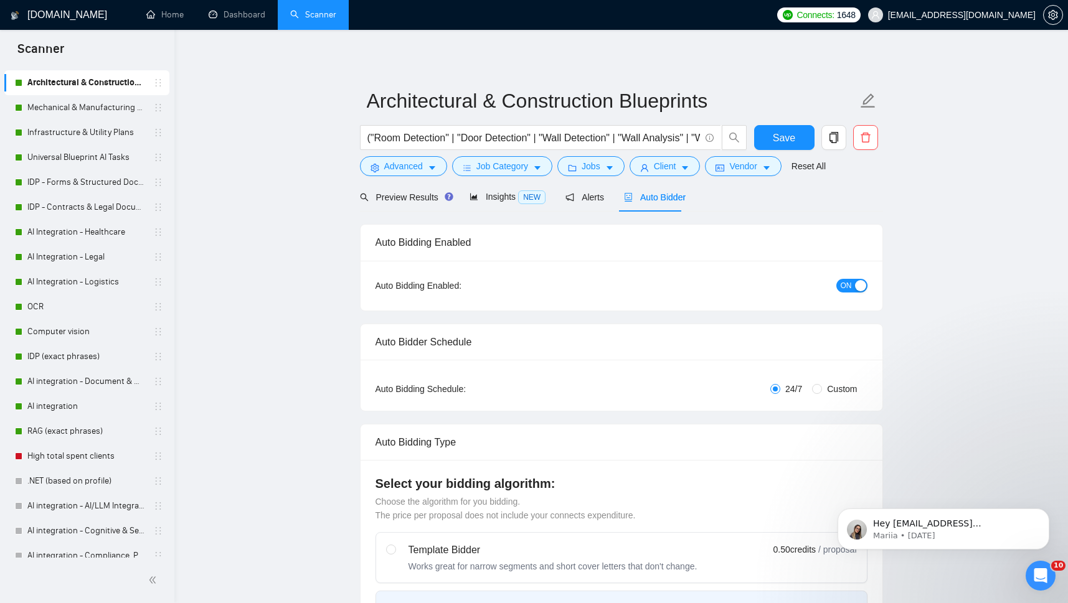
scroll to position [321, 0]
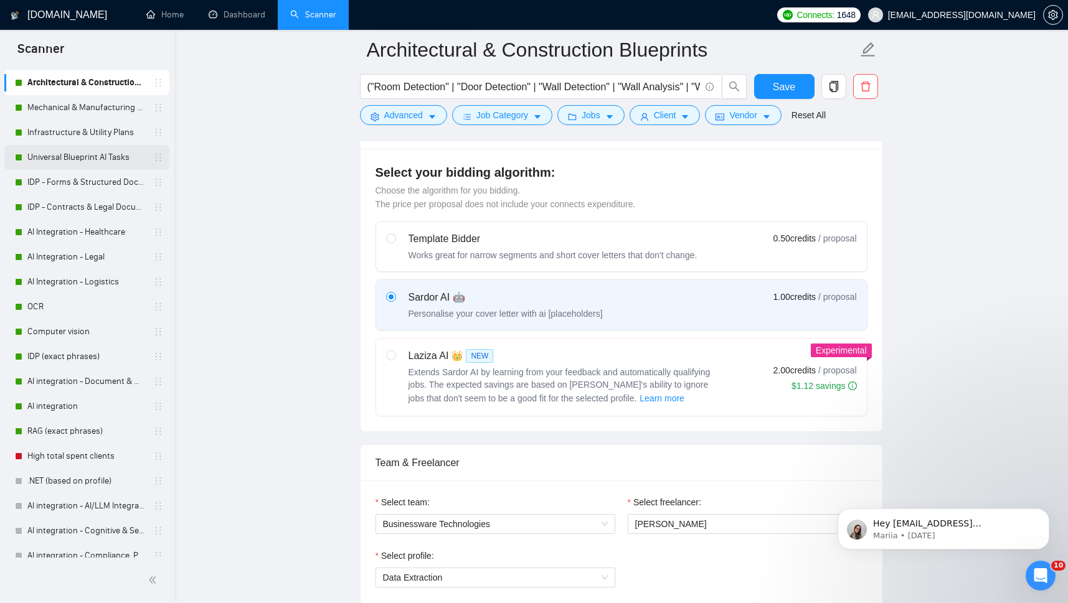
click at [64, 154] on link "Universal Blueprint AI Tasks" at bounding box center [86, 157] width 118 height 25
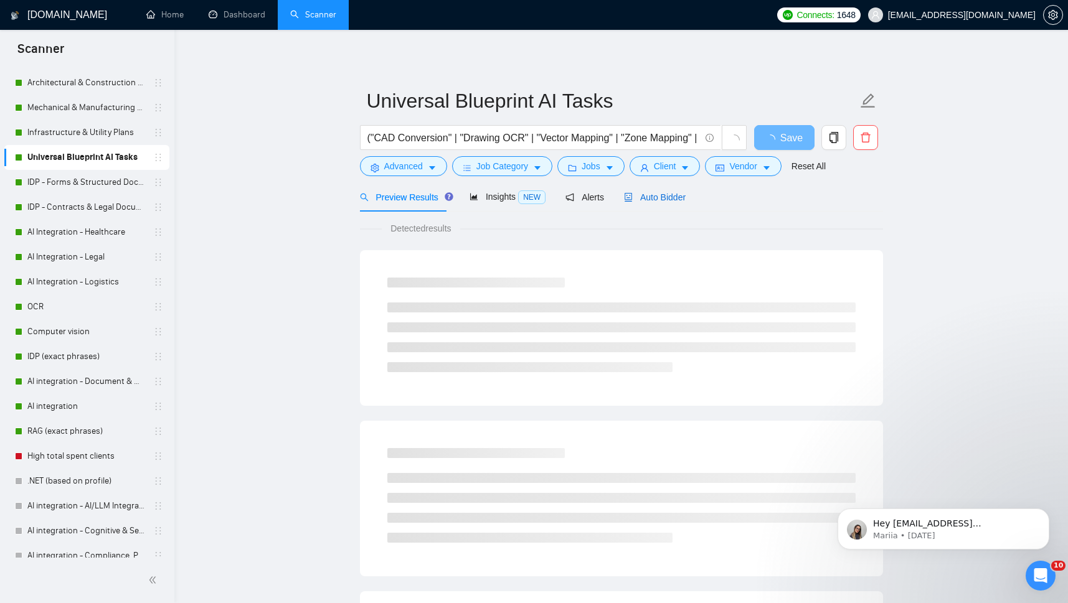
click at [654, 200] on span "Auto Bidder" at bounding box center [655, 197] width 62 height 10
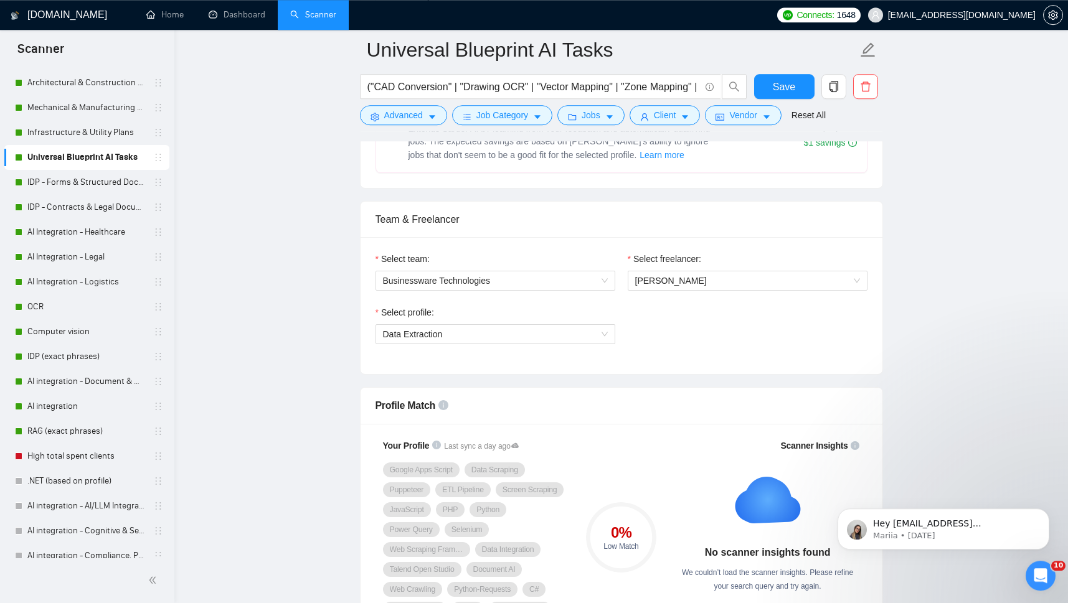
scroll to position [642, 0]
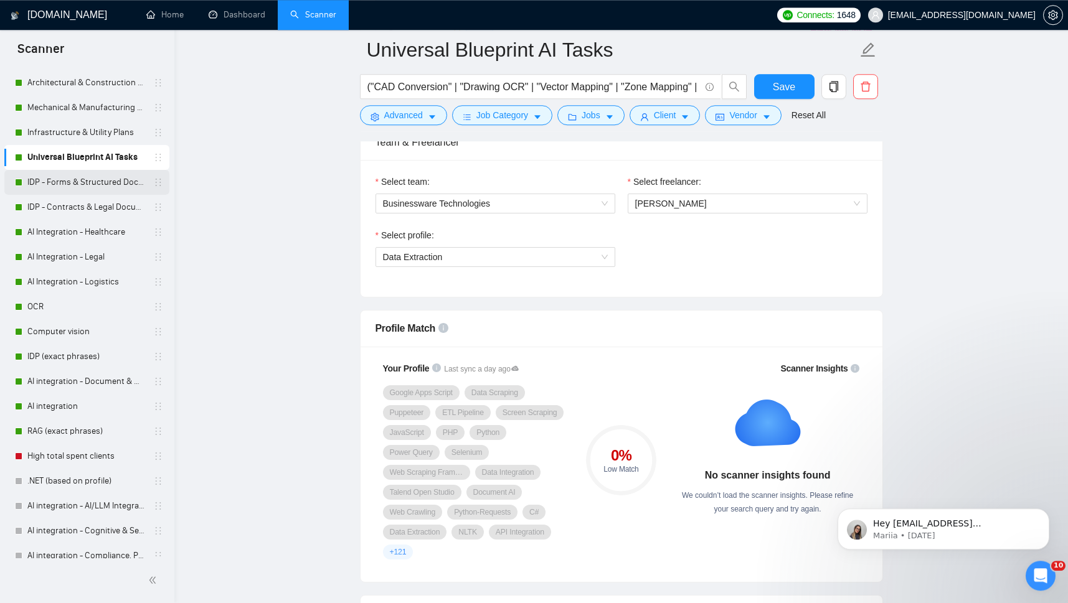
click at [45, 182] on link "IDP - Forms & Structured Documents" at bounding box center [86, 182] width 118 height 25
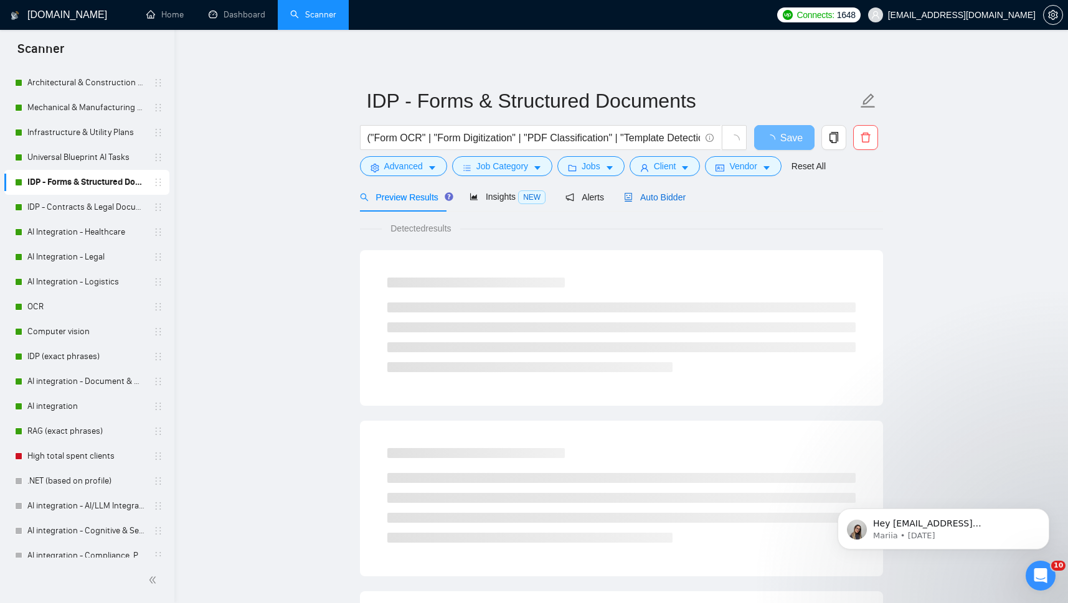
click at [632, 196] on span "Auto Bidder" at bounding box center [655, 197] width 62 height 10
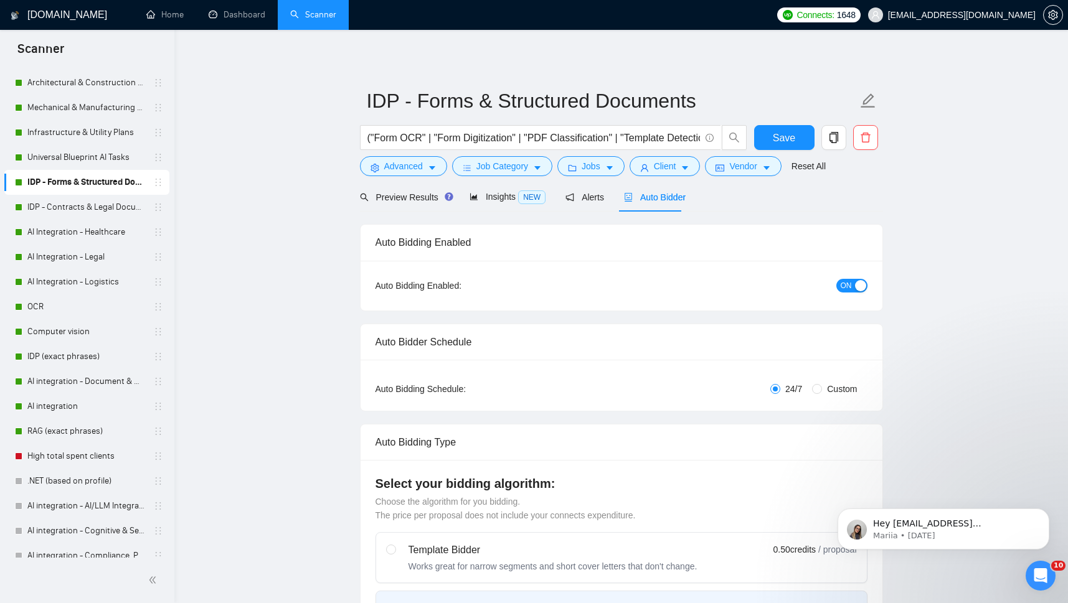
checkbox input "true"
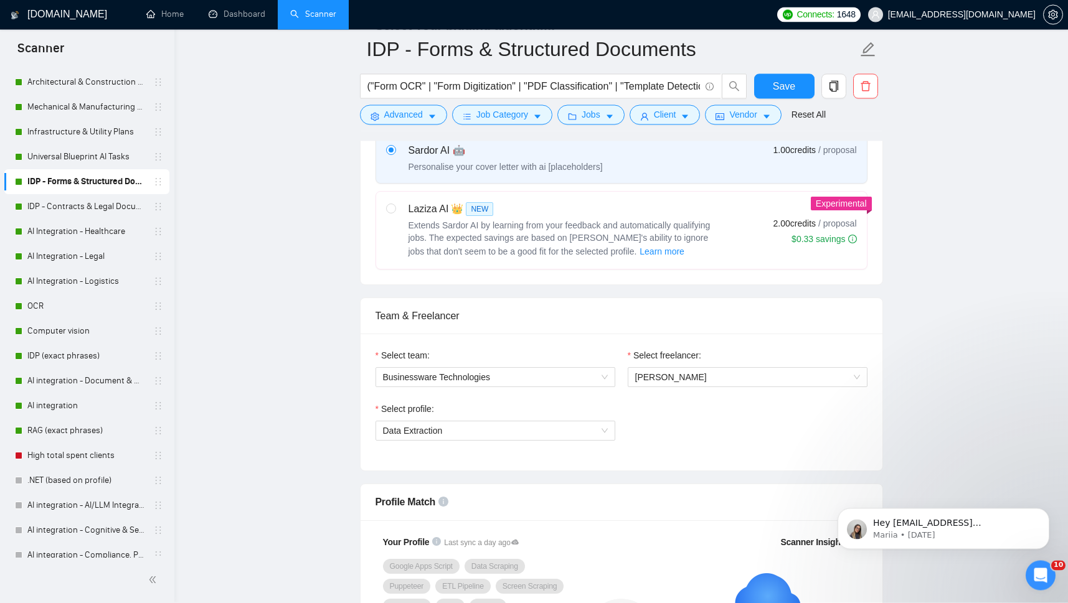
scroll to position [469, 0]
click at [55, 208] on link "IDP - Contracts & Legal Documents" at bounding box center [86, 207] width 118 height 25
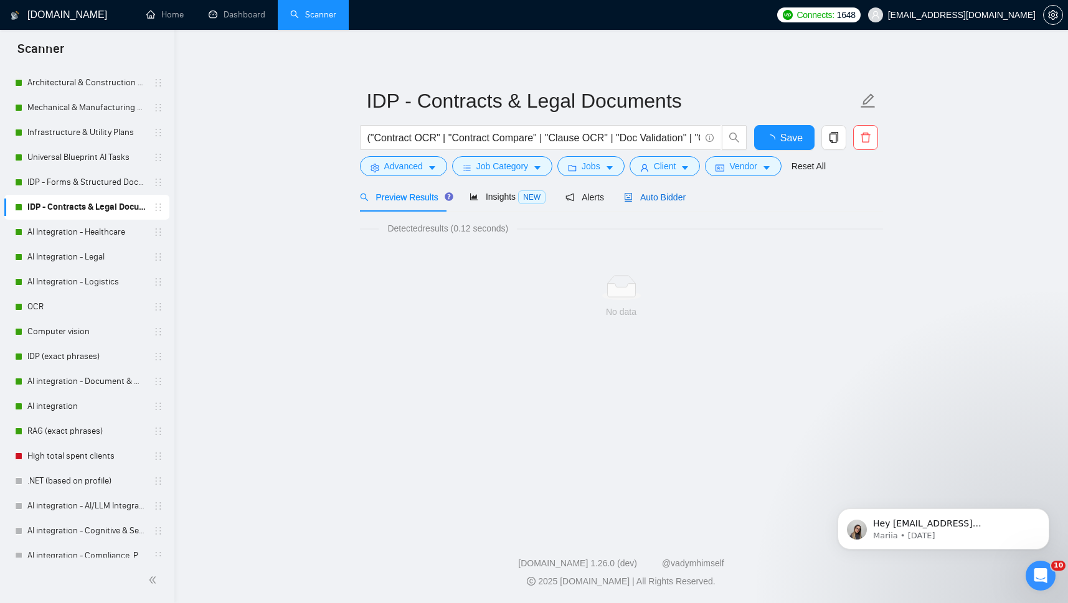
click at [653, 193] on span "Auto Bidder" at bounding box center [655, 197] width 62 height 10
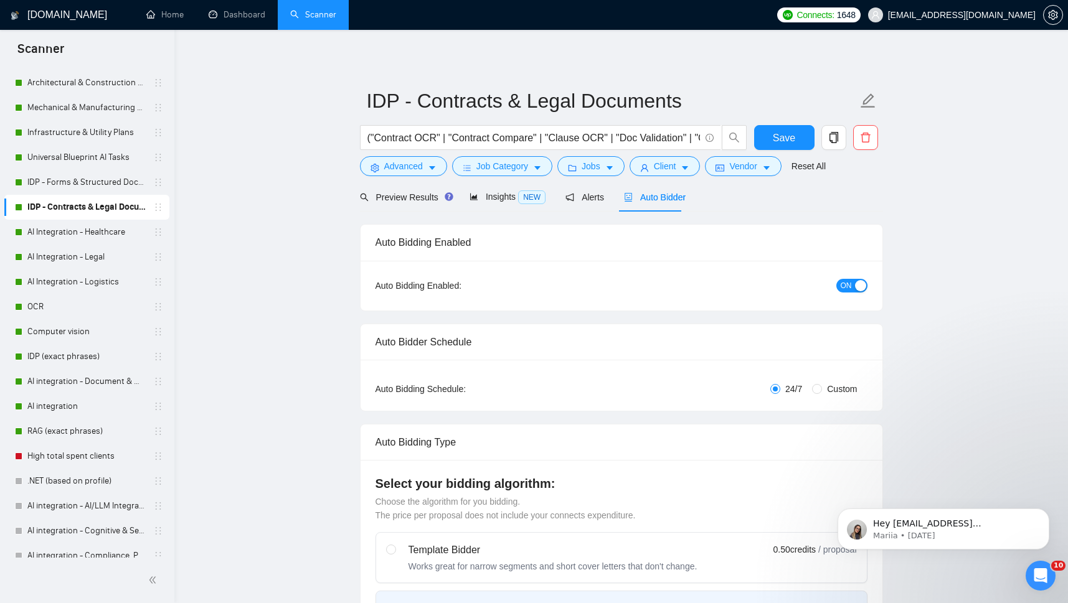
click at [653, 193] on span "Auto Bidder" at bounding box center [655, 197] width 62 height 10
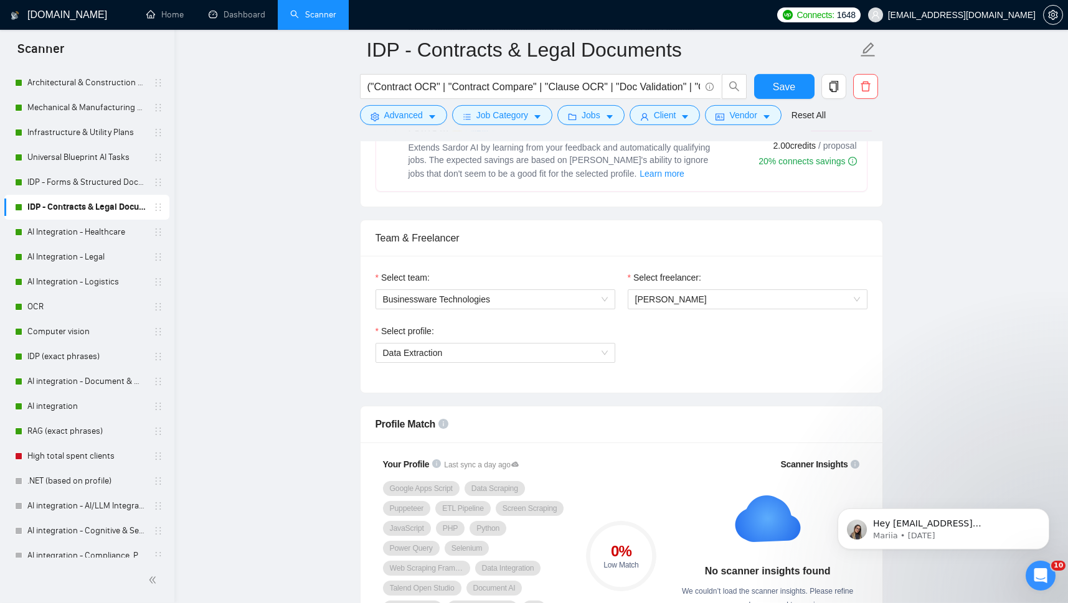
scroll to position [564, 0]
